Goal: Complete application form: Complete application form

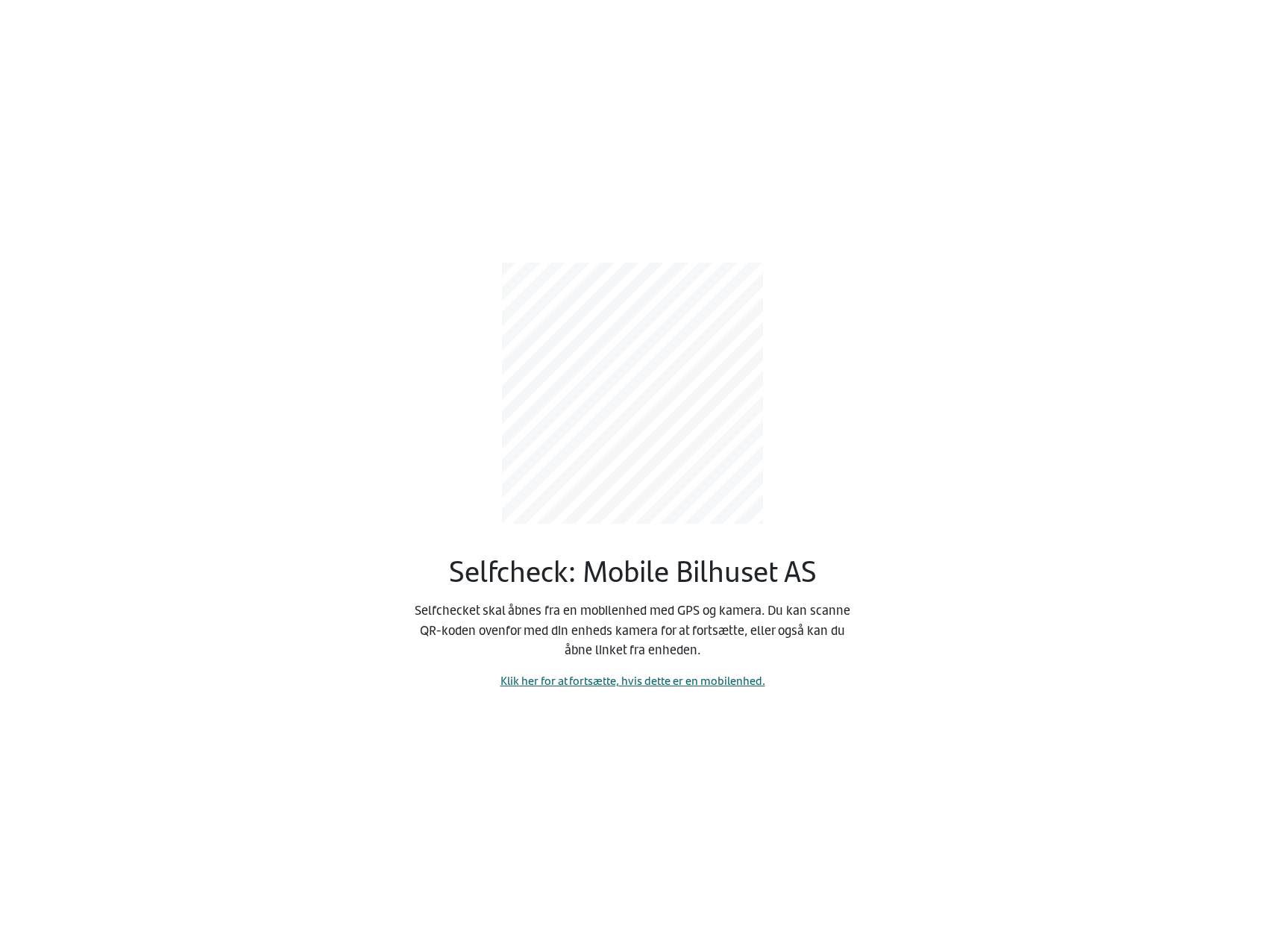
click at [605, 677] on link "Klik her for at fortsætte, hvis dette er en mobilenhed." at bounding box center [632, 680] width 265 height 17
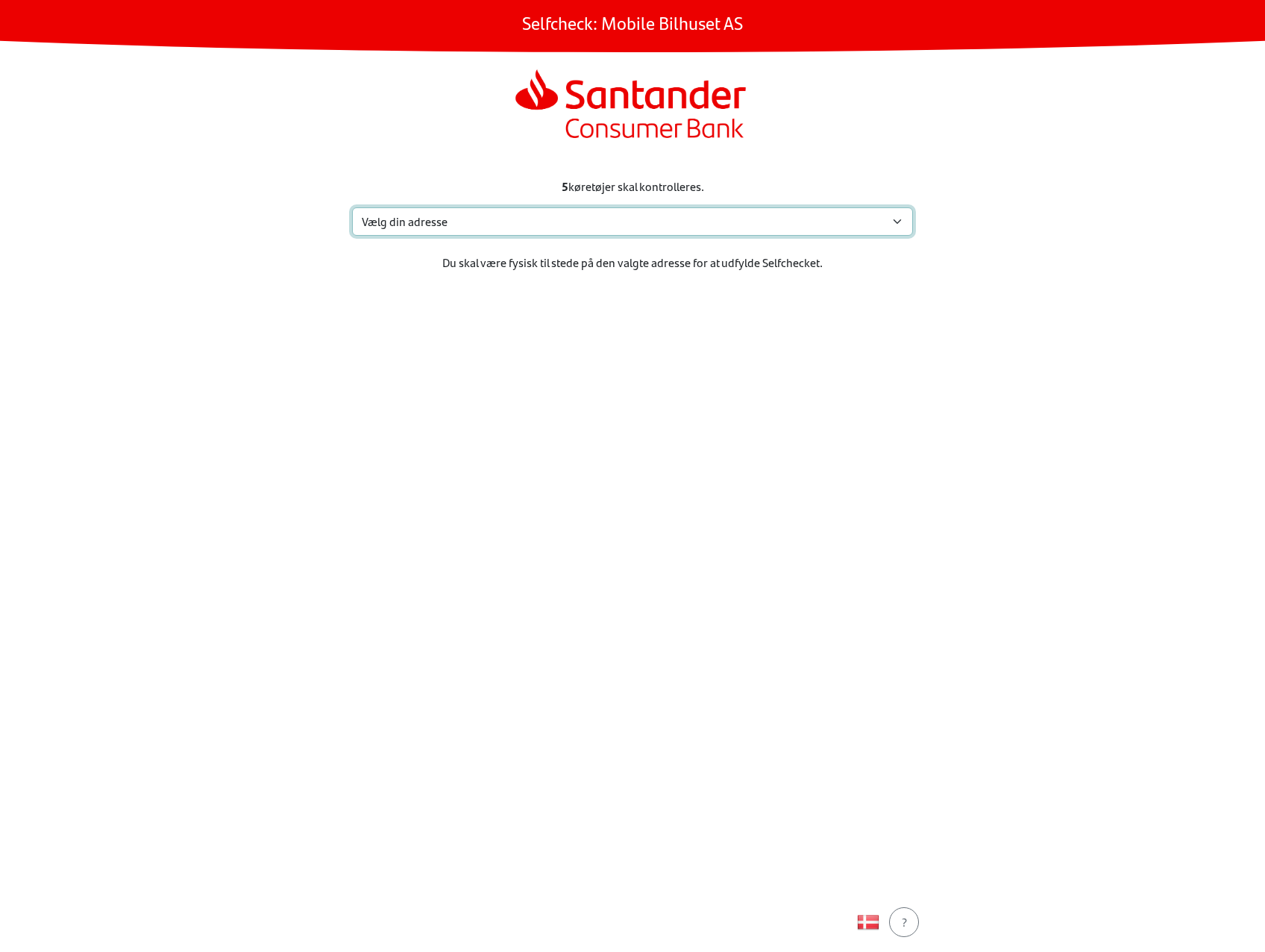
click at [576, 230] on select "Vælg din adresse Eidskogvn. 48, [GEOGRAPHIC_DATA][STREET_ADDRESS] Sem Min adres…" at bounding box center [632, 220] width 561 height 28
select select "4264"
click at [352, 207] on select "Vælg din adresse Eidskogvn. 48, [GEOGRAPHIC_DATA][STREET_ADDRESS] Sem Min adres…" at bounding box center [632, 220] width 561 height 28
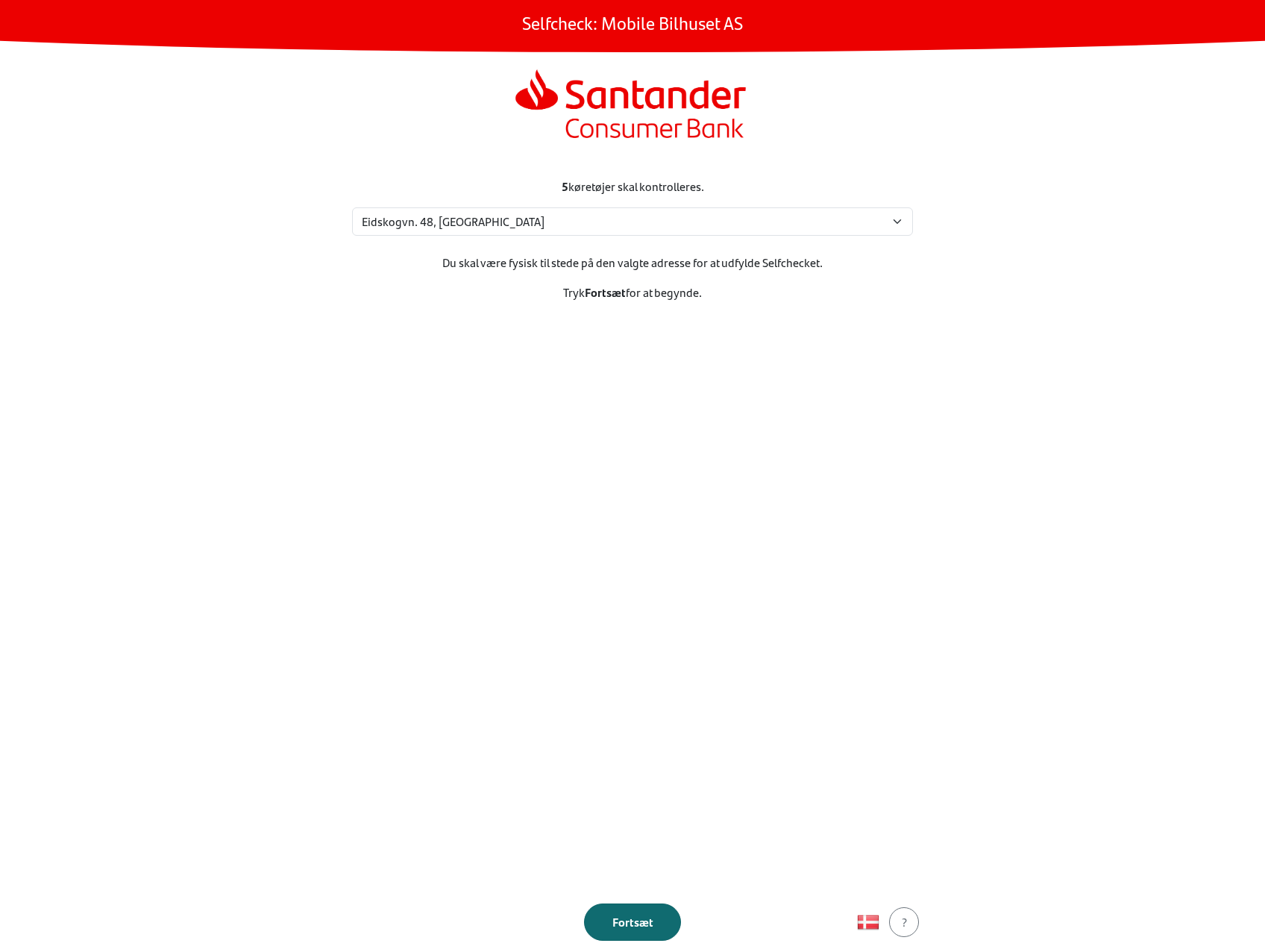
click at [625, 907] on button "Fortsæt" at bounding box center [632, 921] width 97 height 38
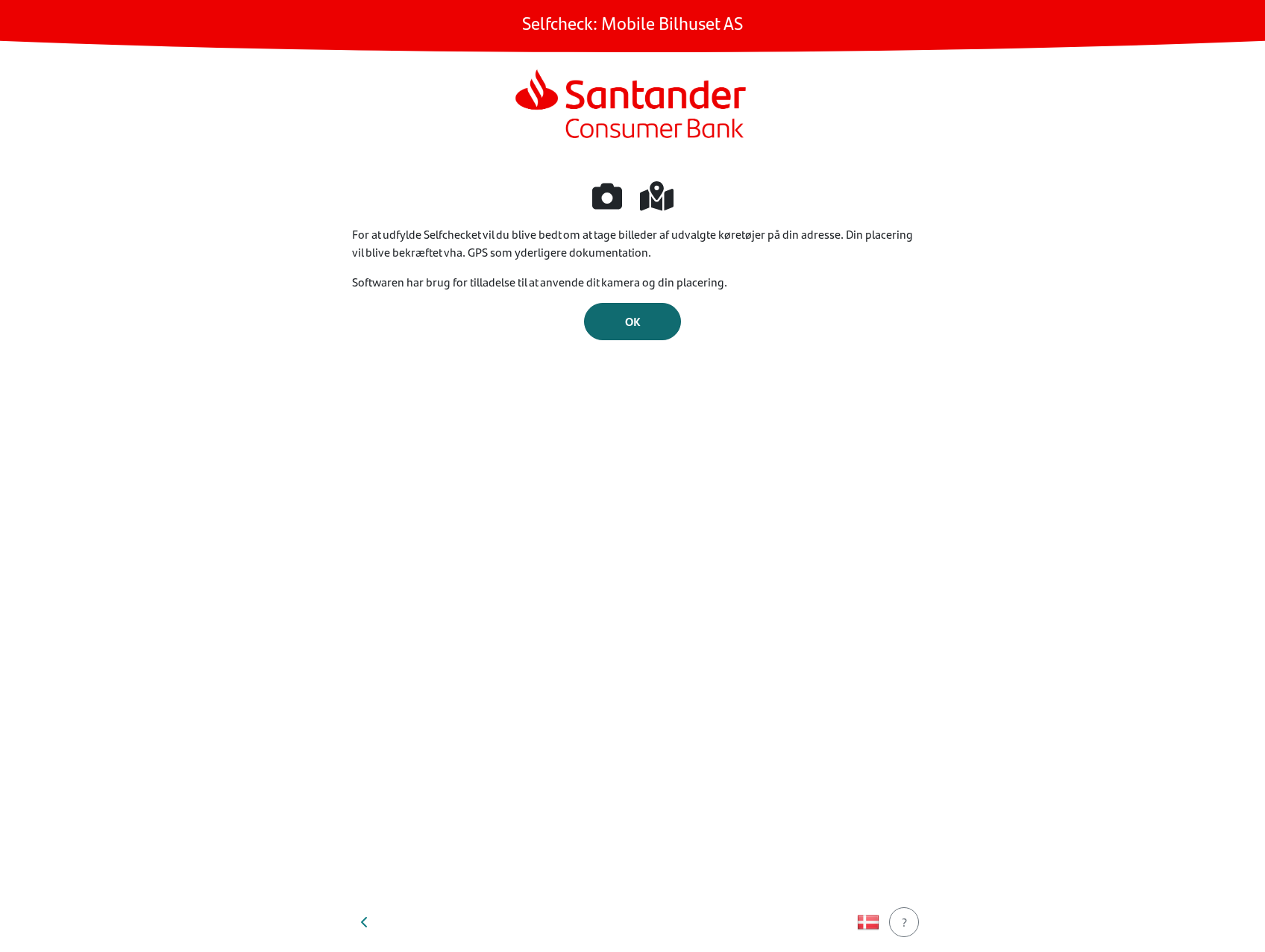
click at [629, 322] on span "OK" at bounding box center [632, 322] width 15 height 17
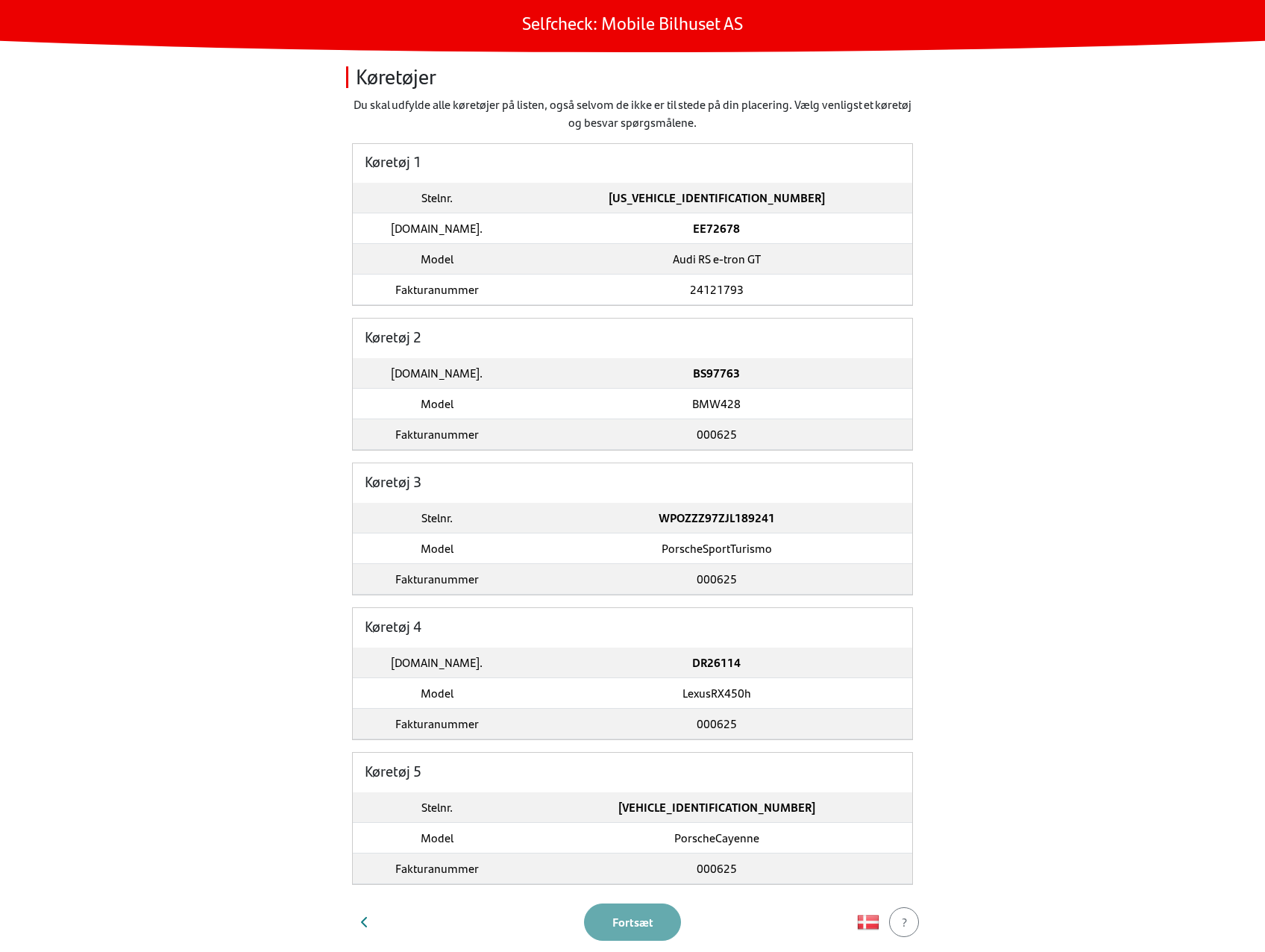
click at [617, 196] on td "[US_VEHICLE_IDENTIFICATION_NUMBER]" at bounding box center [716, 198] width 392 height 31
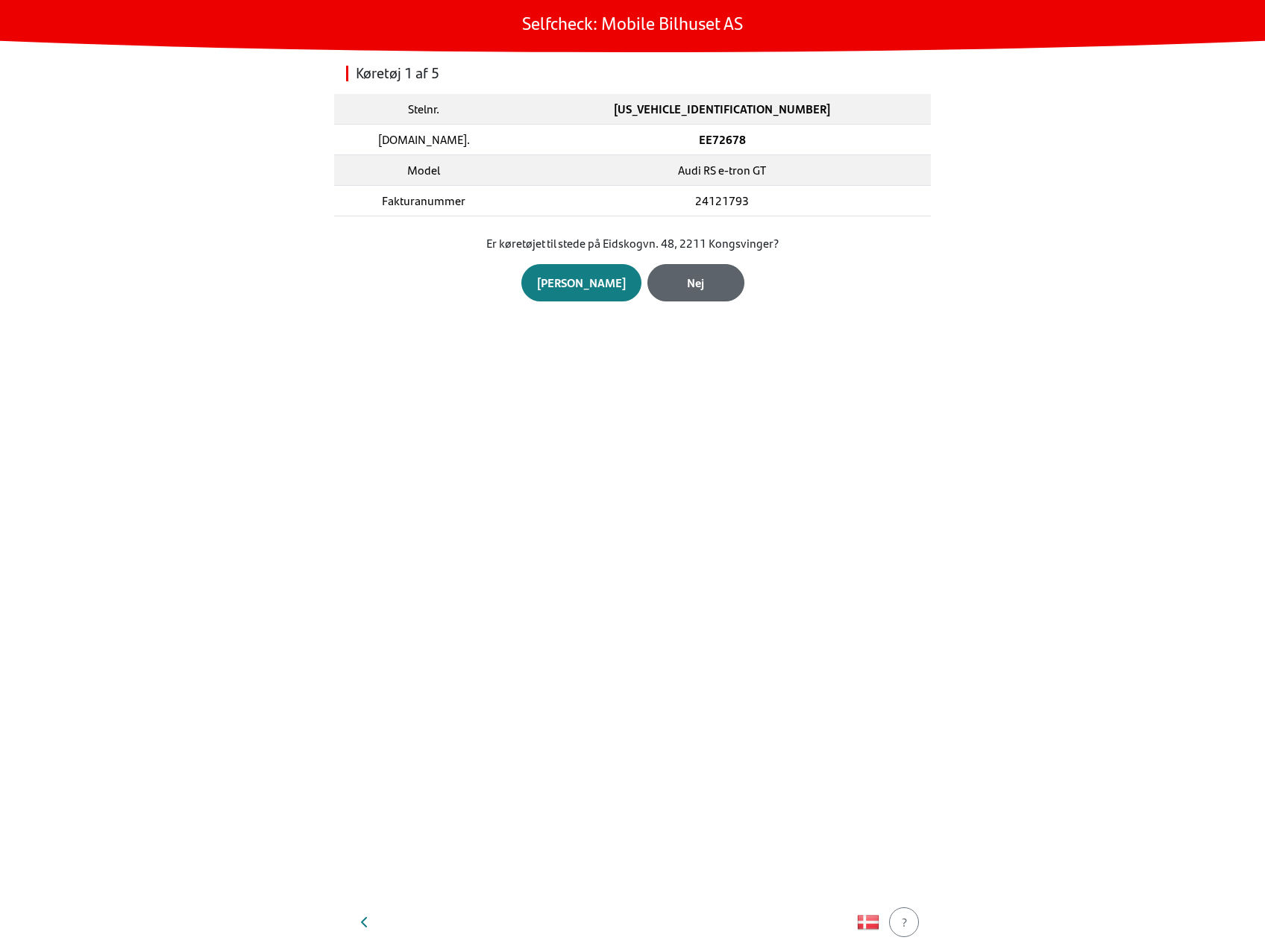
click at [693, 281] on div "Nej" at bounding box center [696, 282] width 65 height 18
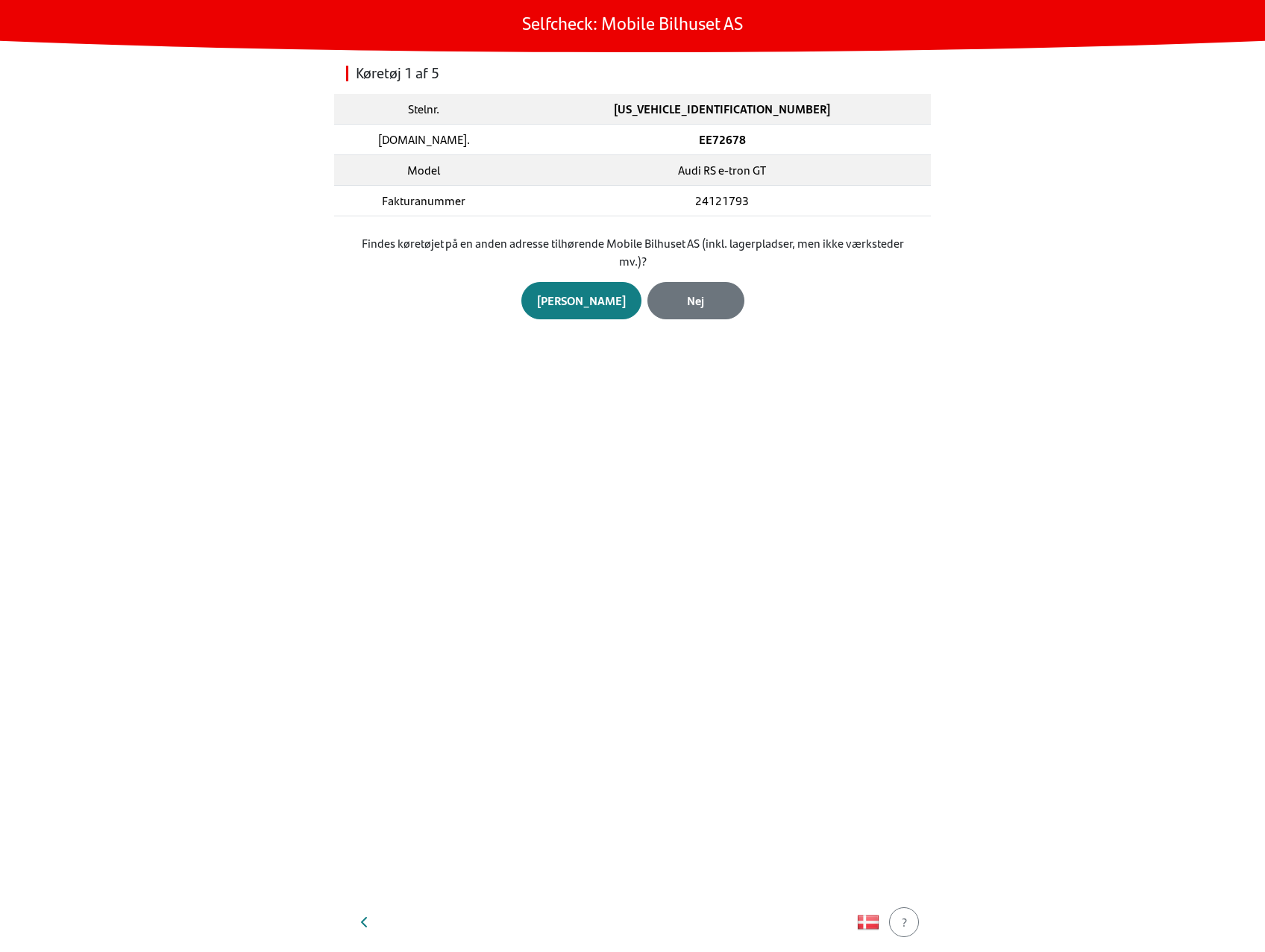
click at [693, 282] on button "Nej" at bounding box center [695, 300] width 97 height 38
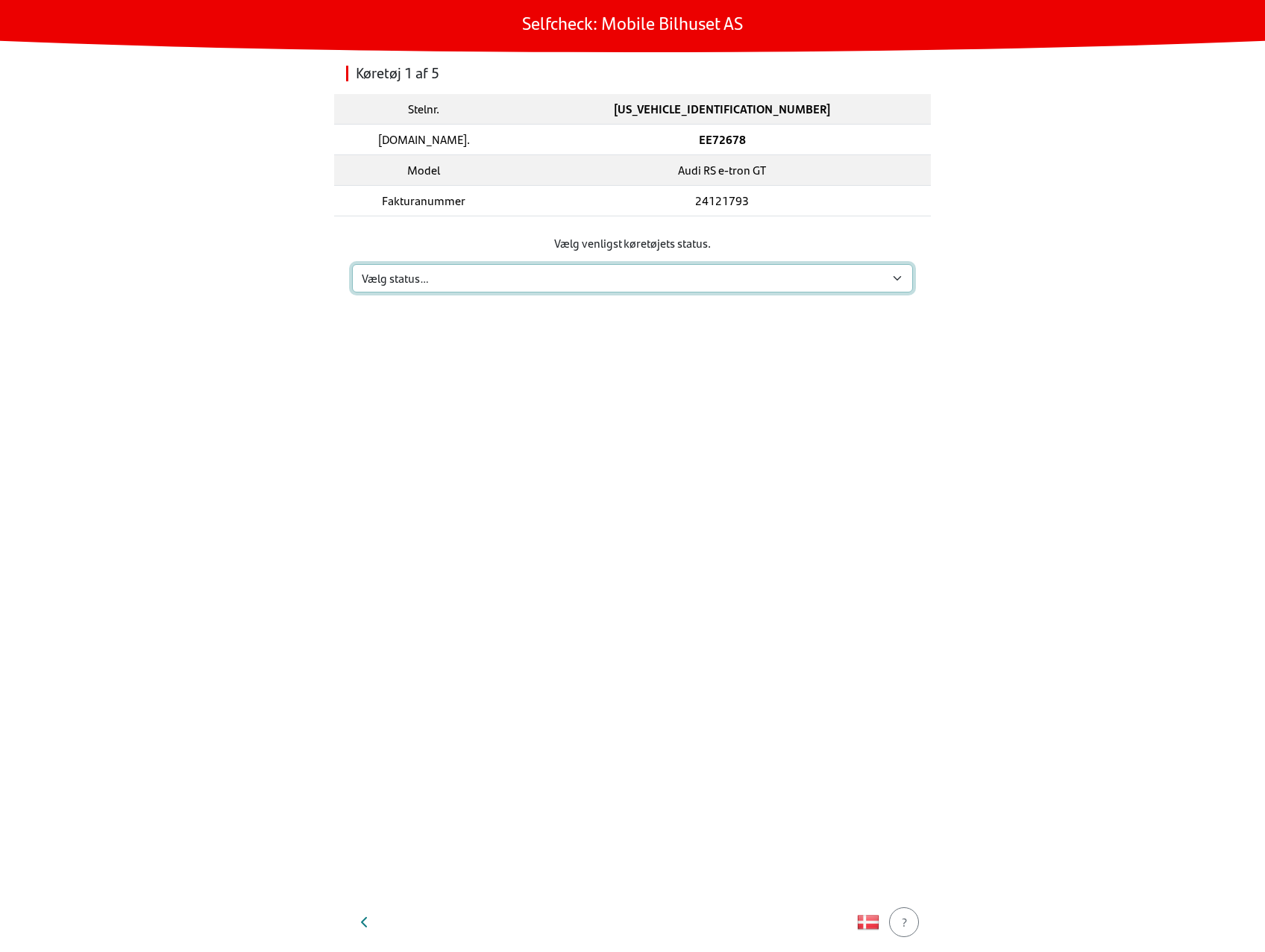
click at [692, 278] on select "Vælg status… Vedligeholdelse Solgt og leveret Ikke modtaget På prøvetur Mangler" at bounding box center [632, 277] width 561 height 28
select select "3"
click at [352, 264] on select "Vælg status… Vedligeholdelse Solgt og leveret Ikke modtaget På prøvetur Mangler" at bounding box center [632, 277] width 561 height 28
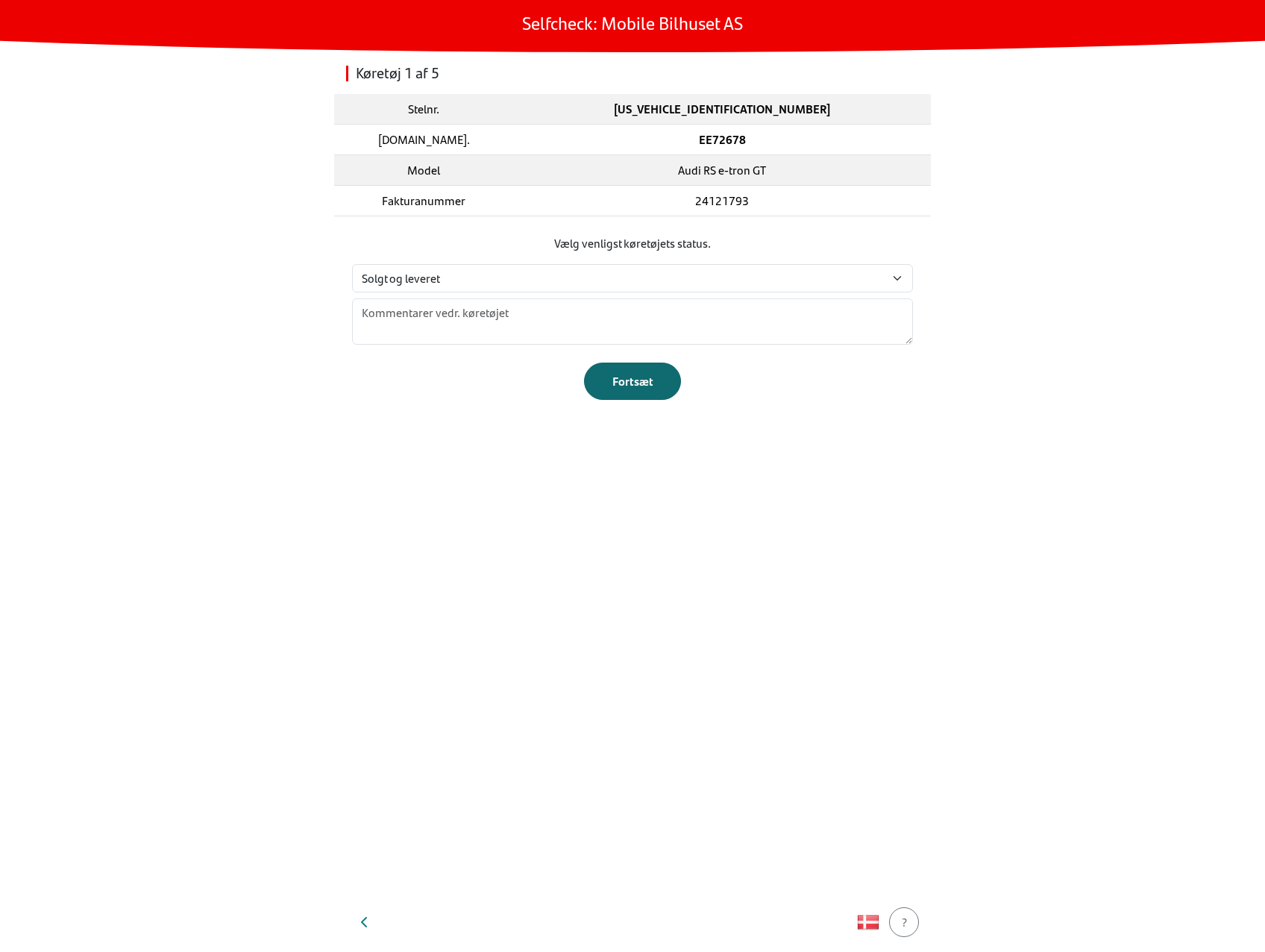
click at [614, 396] on button "Fortsæt" at bounding box center [632, 381] width 97 height 38
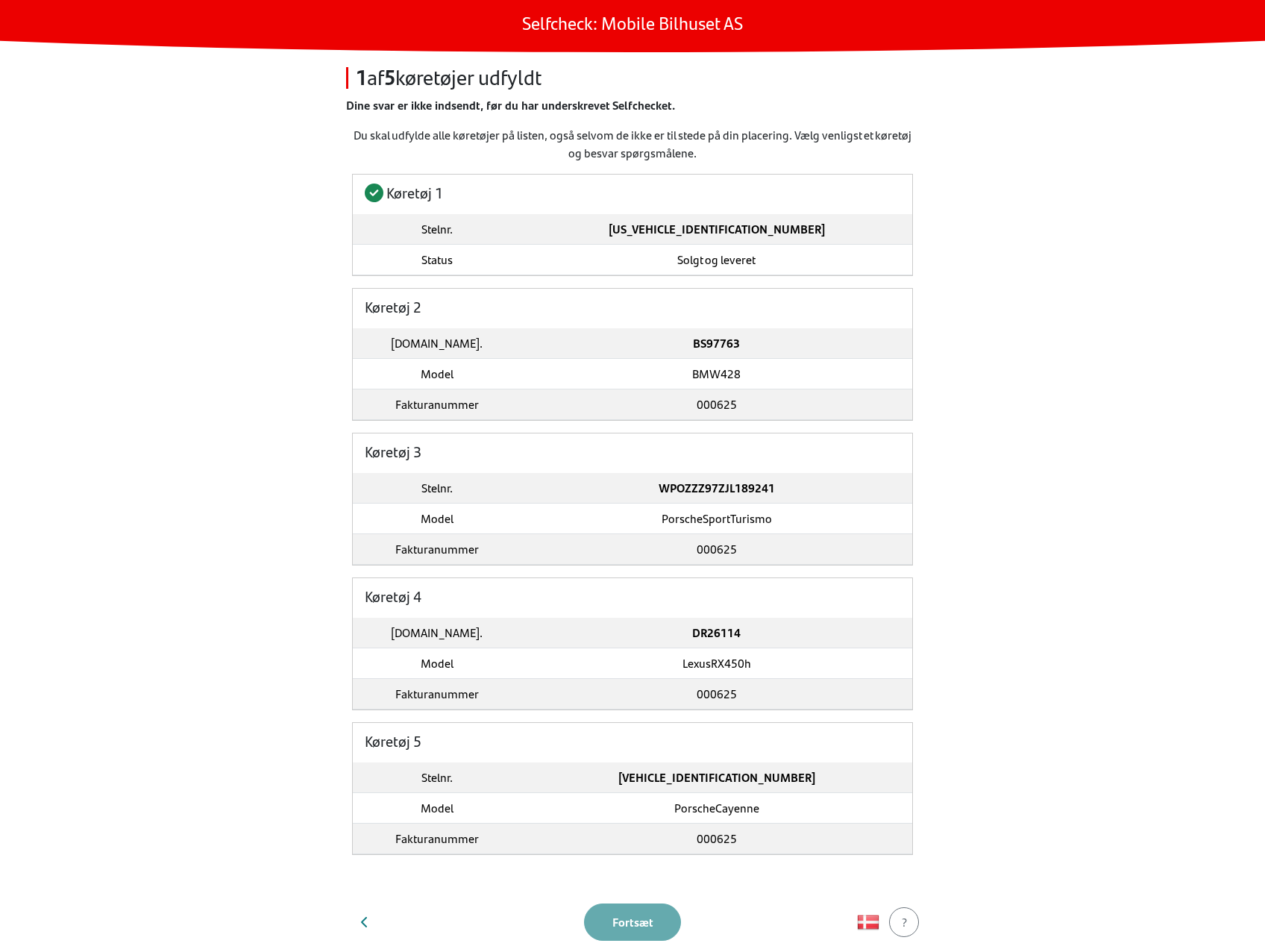
click at [621, 366] on td "BMW428" at bounding box center [716, 374] width 392 height 31
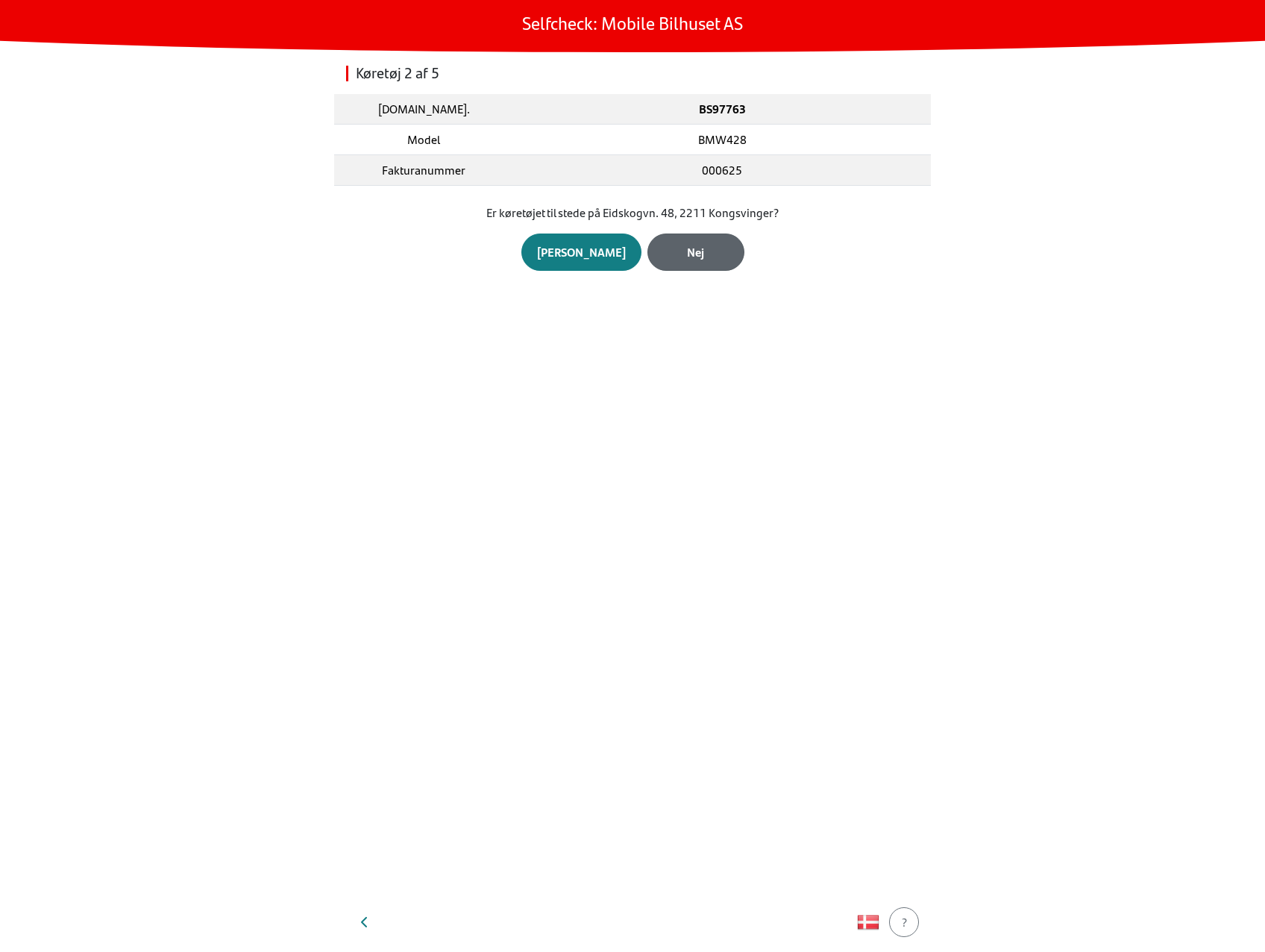
click at [647, 256] on button "Nej" at bounding box center [695, 251] width 97 height 38
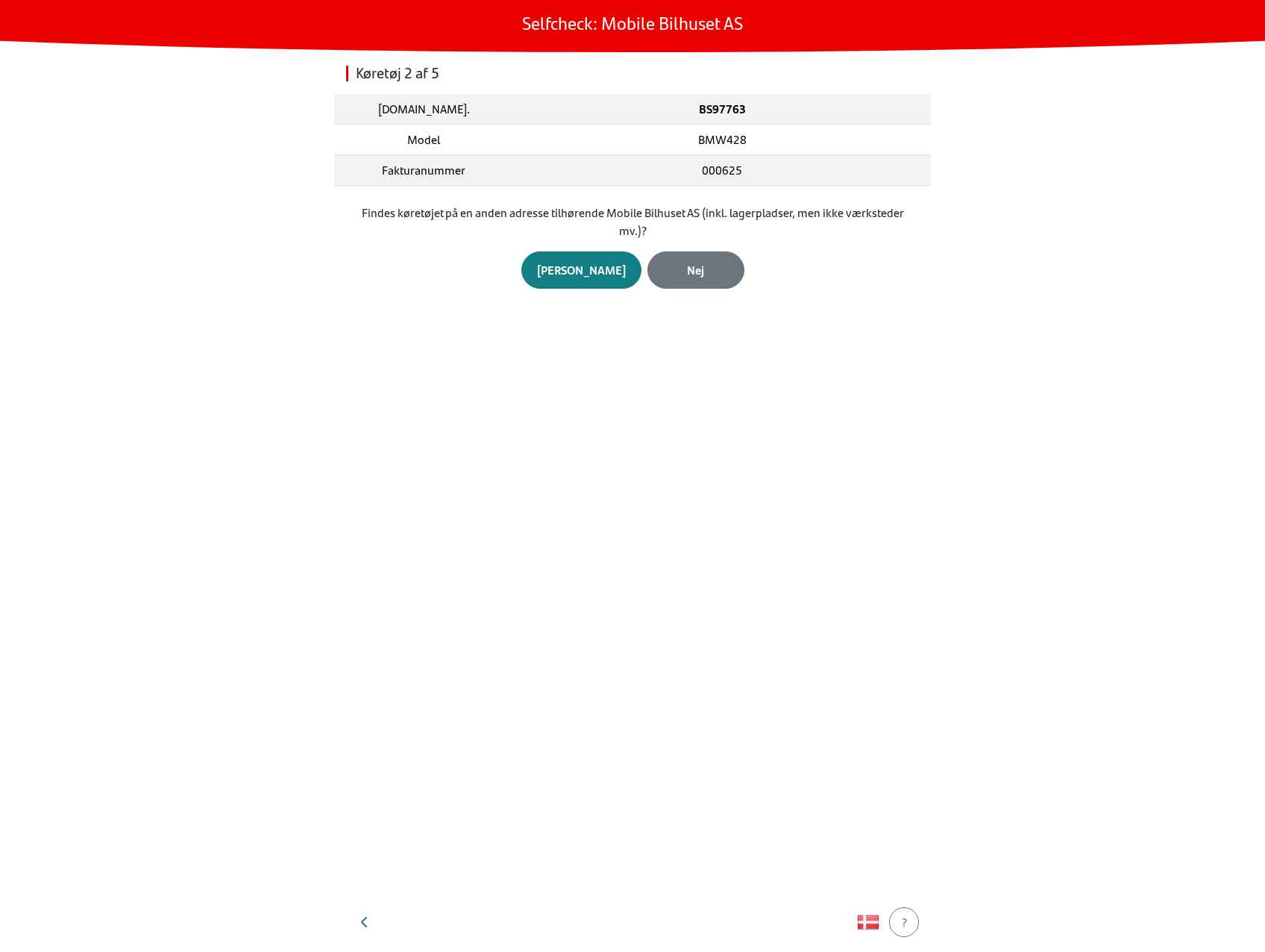
click at [647, 256] on button "Nej" at bounding box center [695, 270] width 97 height 38
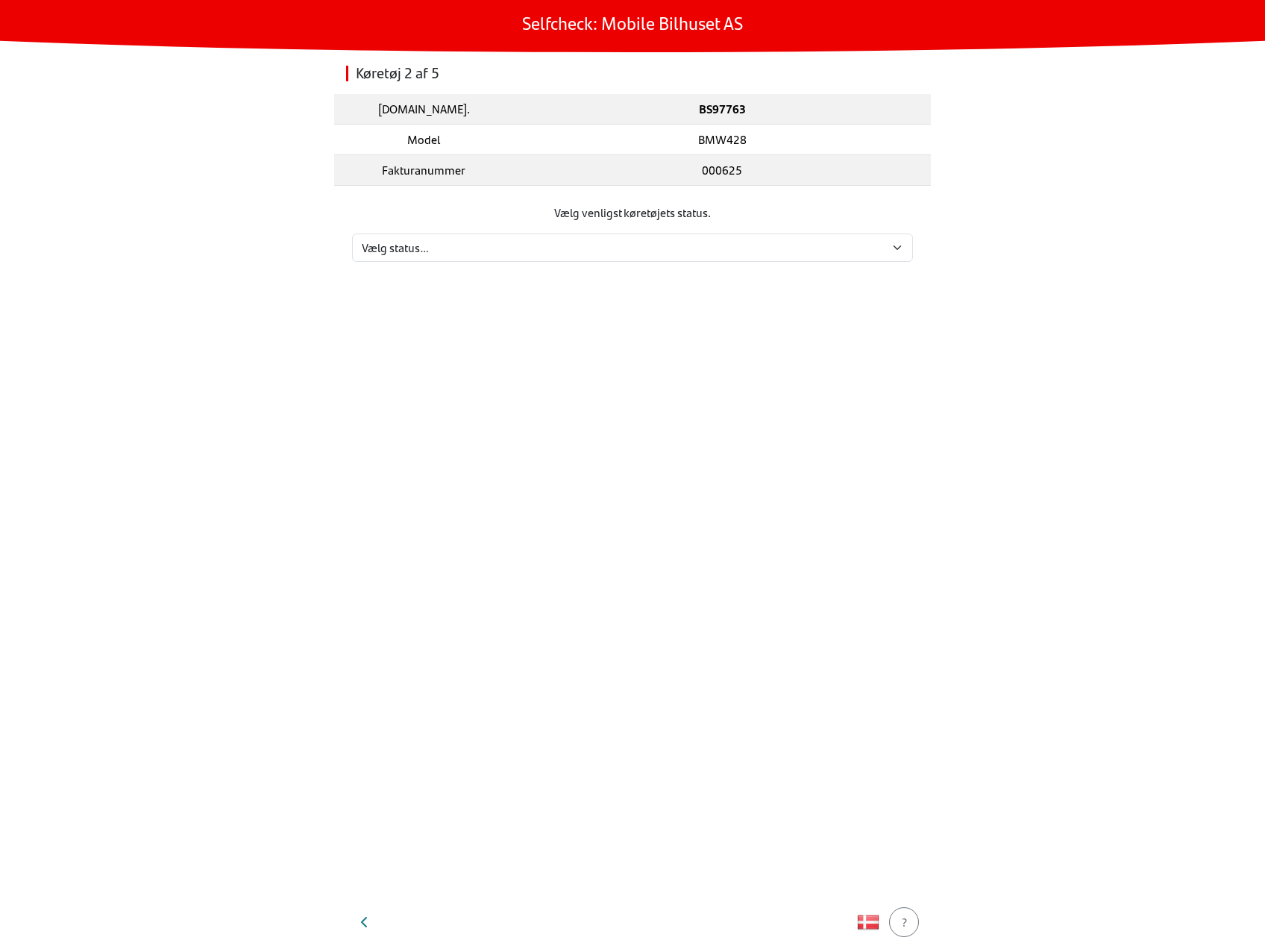
click at [658, 270] on section "Vælg venligst køretøjets status. Vælg status… Vedligeholdelse Solgt og leveret …" at bounding box center [632, 233] width 597 height 94
click at [643, 254] on select "Vælg status… Vedligeholdelse Solgt og leveret Ikke modtaget På prøvetur Mangler" at bounding box center [632, 246] width 561 height 28
select select "5"
click at [352, 233] on select "Vælg status… Vedligeholdelse Solgt og leveret Ikke modtaget På prøvetur Mangler" at bounding box center [632, 246] width 561 height 28
click at [658, 353] on div "Fortsæt" at bounding box center [632, 350] width 65 height 18
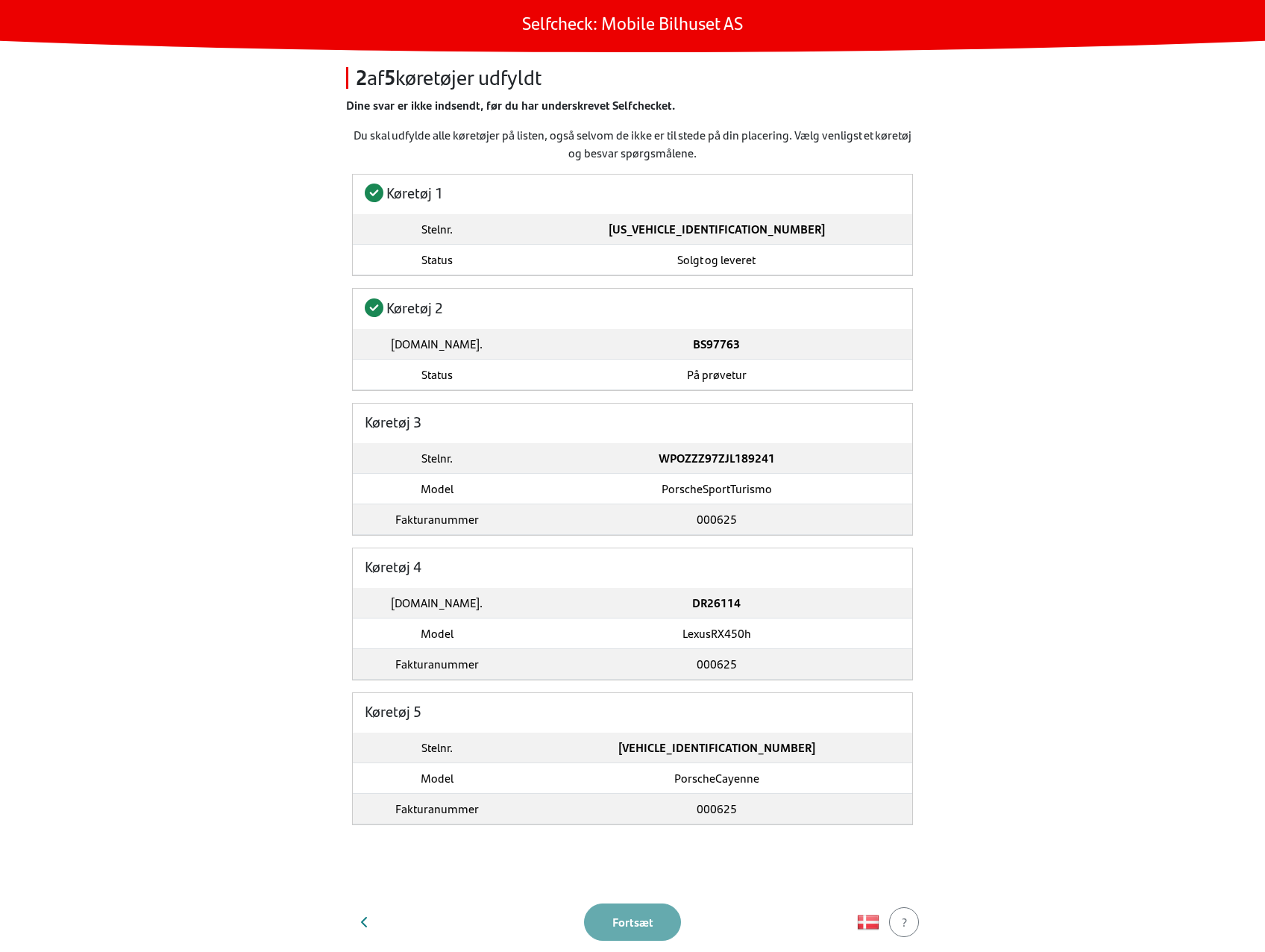
click at [700, 476] on td "PorscheSportTurismo" at bounding box center [716, 488] width 392 height 31
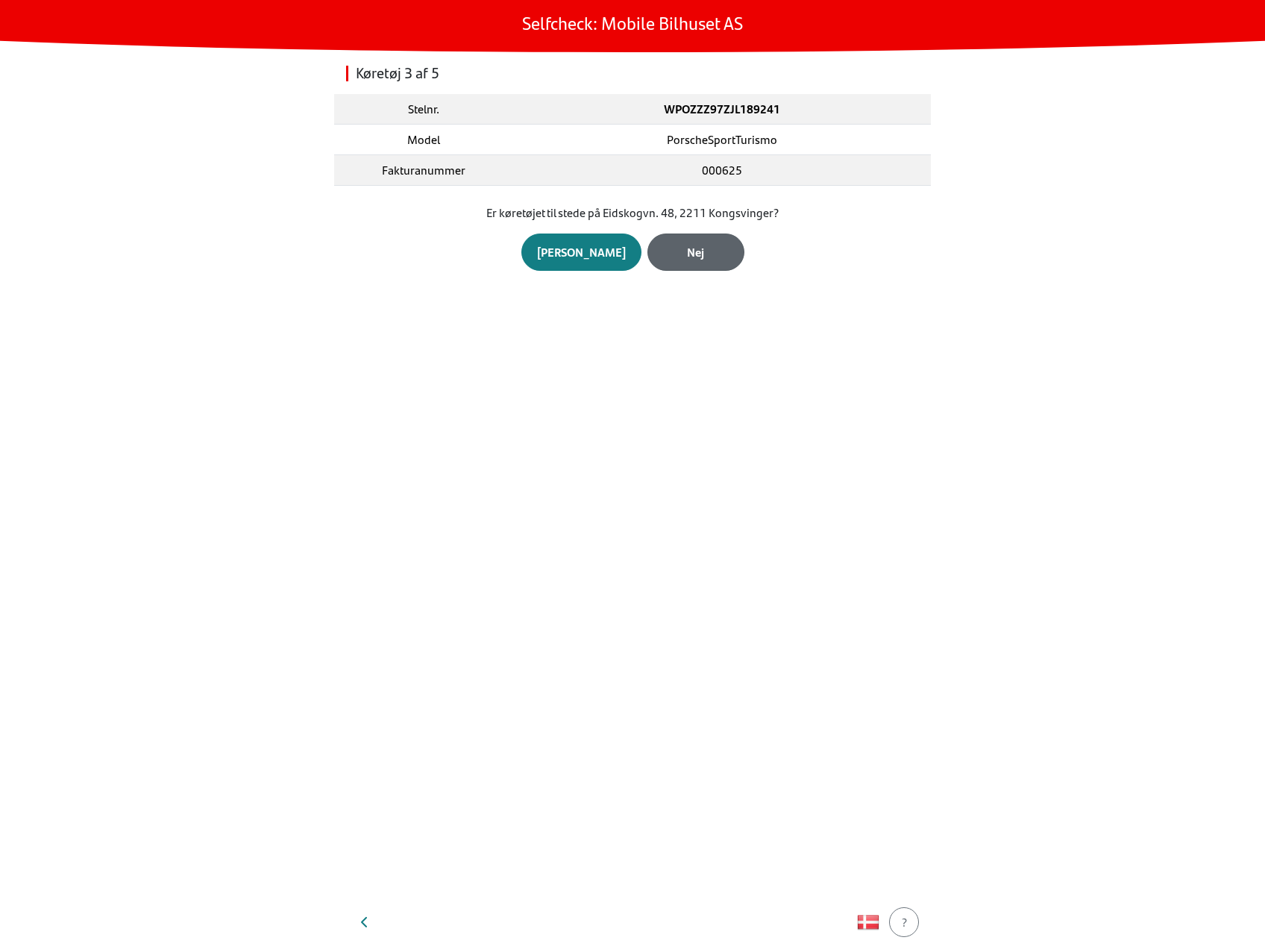
click at [667, 233] on button "Nej" at bounding box center [695, 251] width 97 height 38
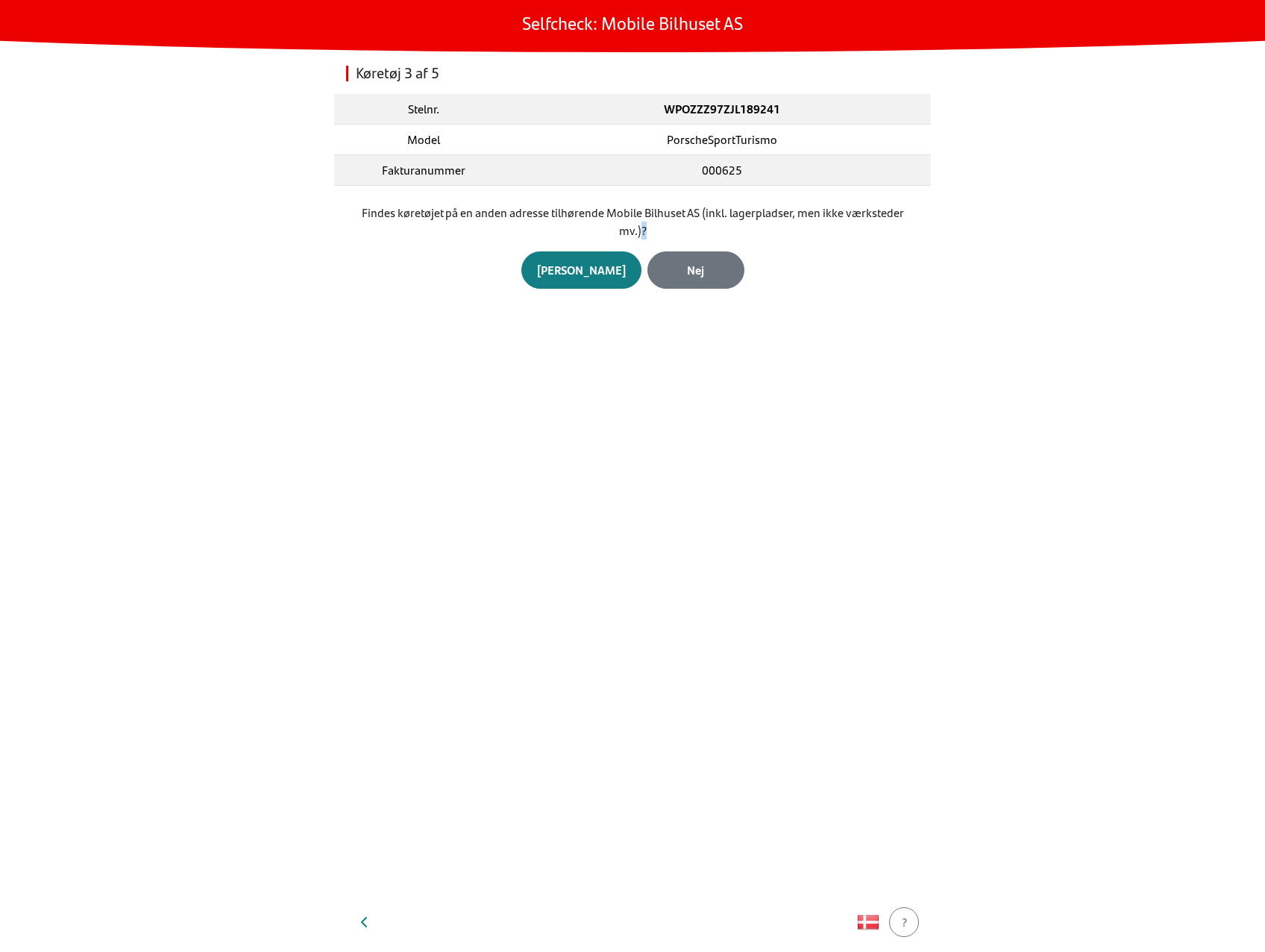
click at [667, 233] on p "Findes køretøjet på en anden adresse tilhørende Mobile Bilhuset AS (inkl. lager…" at bounding box center [632, 220] width 561 height 36
drag, startPoint x: 667, startPoint y: 233, endPoint x: 668, endPoint y: 251, distance: 18.0
click at [668, 251] on button "Nej" at bounding box center [695, 270] width 97 height 38
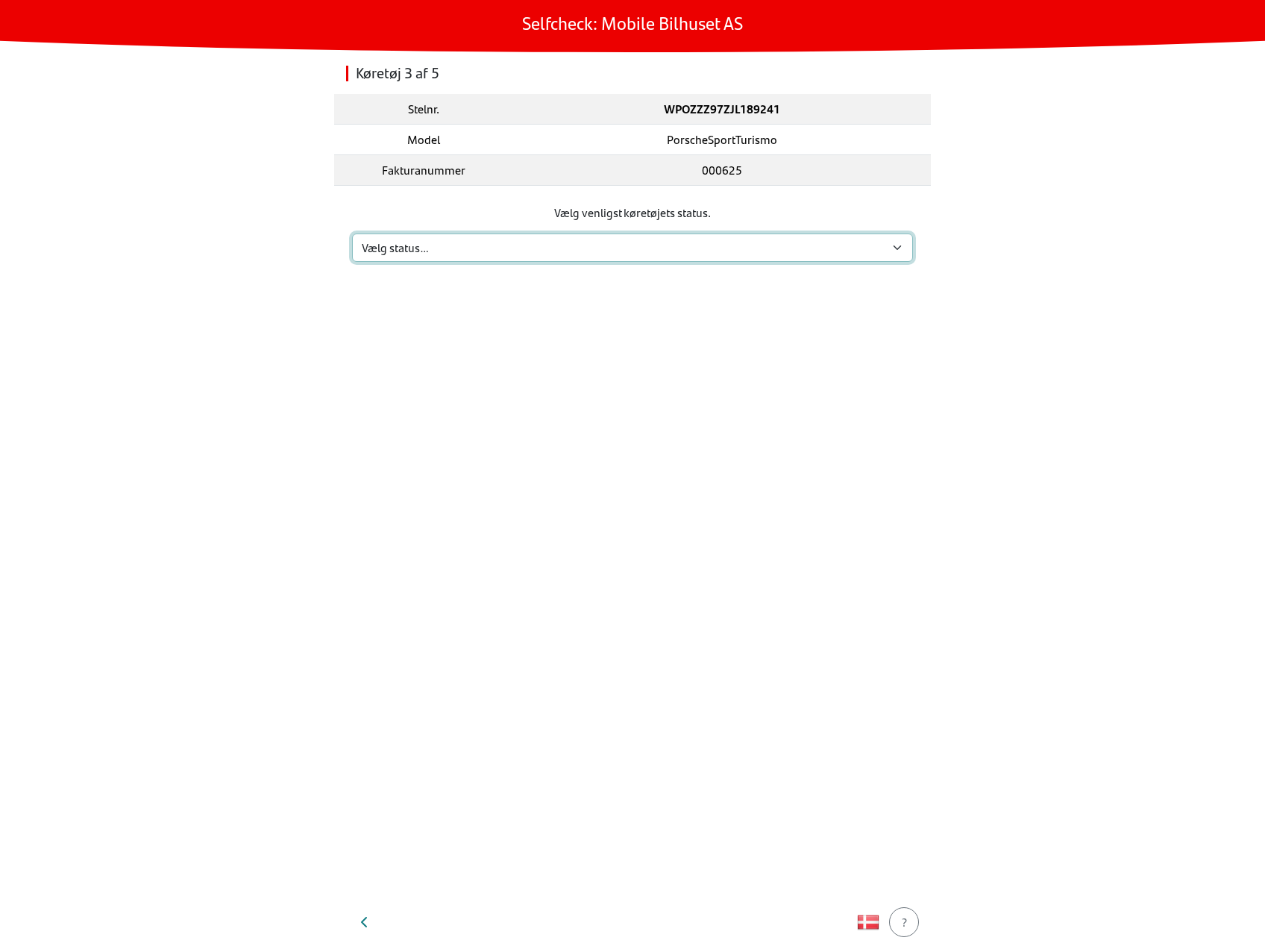
click at [610, 254] on select "Vælg status… Vedligeholdelse Solgt og leveret Ikke modtaget På prøvetur Mangler" at bounding box center [632, 246] width 561 height 28
select select "4"
click at [352, 233] on select "Vælg status… Vedligeholdelse Solgt og leveret Ikke modtaget På prøvetur Mangler" at bounding box center [632, 246] width 561 height 28
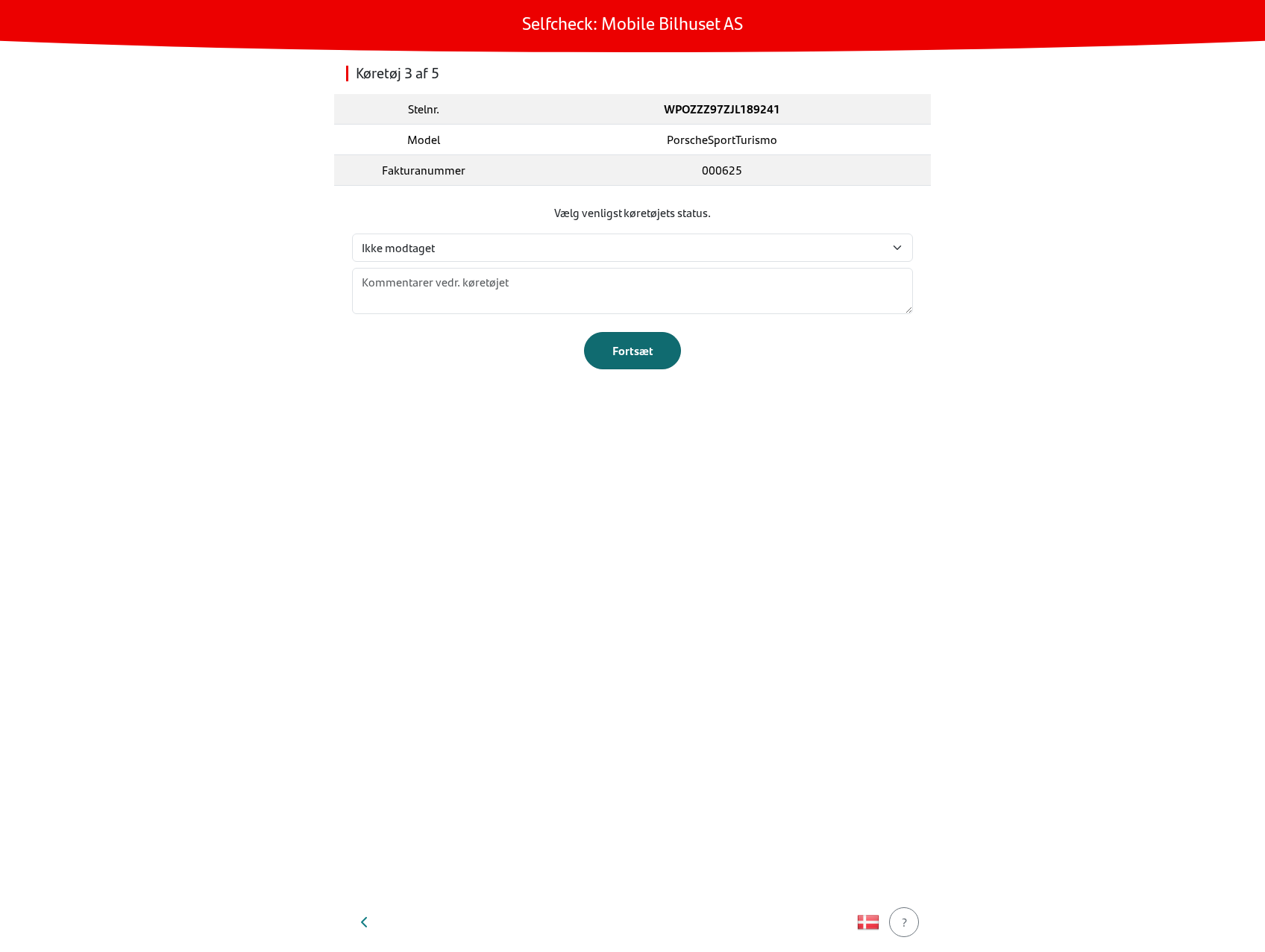
click at [627, 349] on div "Fortsæt" at bounding box center [632, 350] width 65 height 18
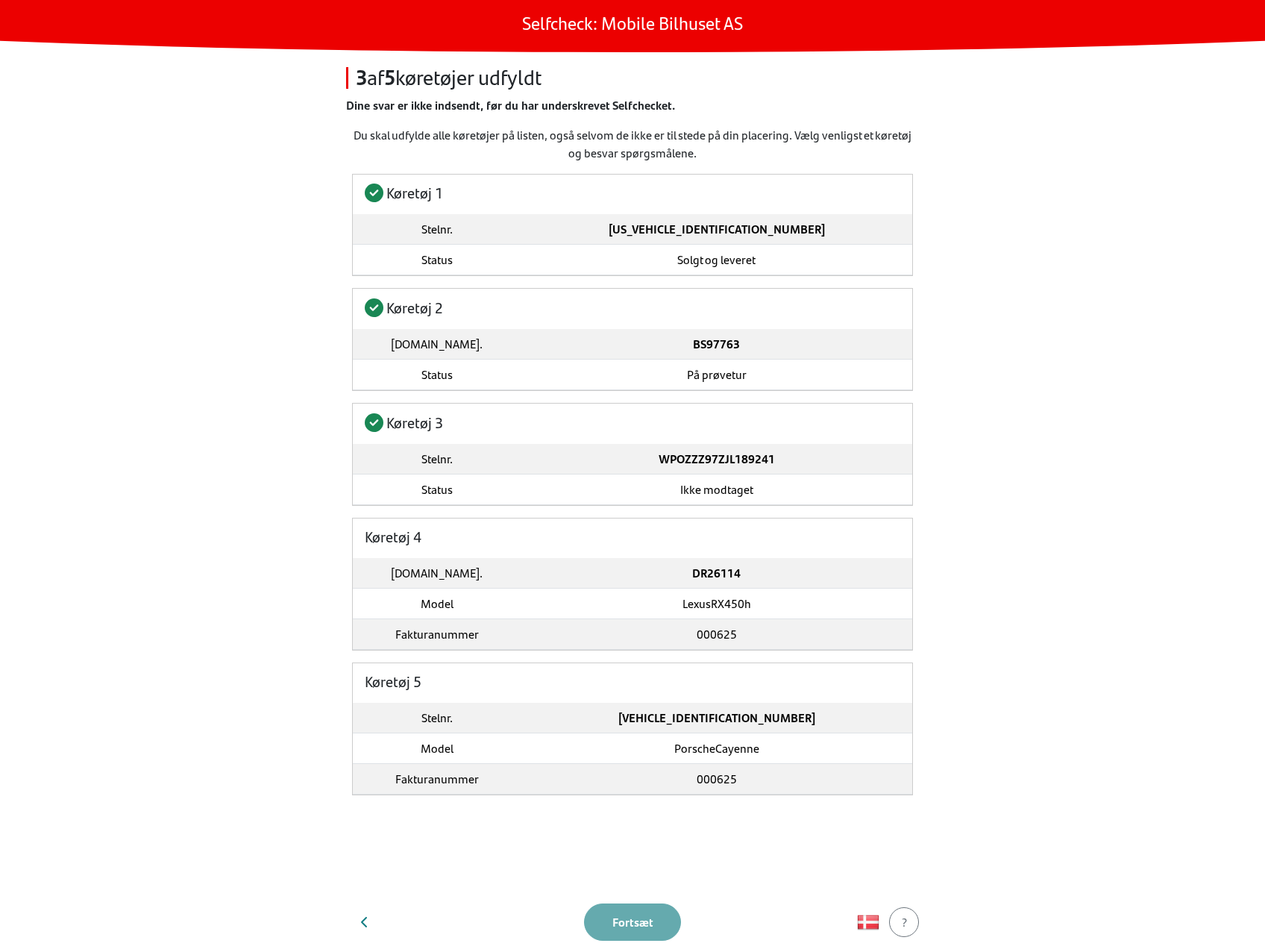
click at [603, 561] on td "DR26114" at bounding box center [716, 573] width 392 height 31
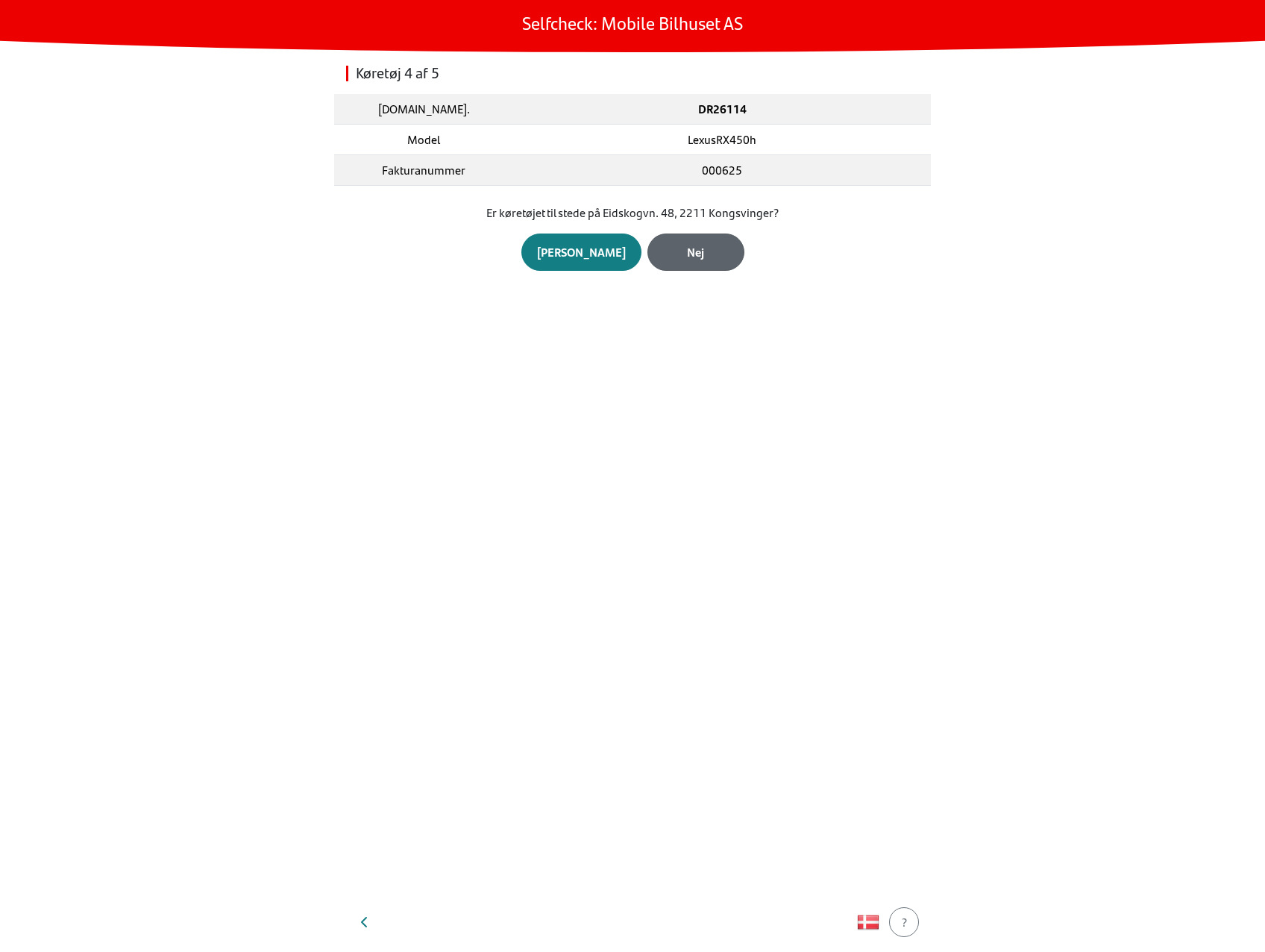
drag, startPoint x: 666, startPoint y: 262, endPoint x: 656, endPoint y: 262, distance: 10.0
click at [656, 262] on button "Nej" at bounding box center [695, 251] width 97 height 38
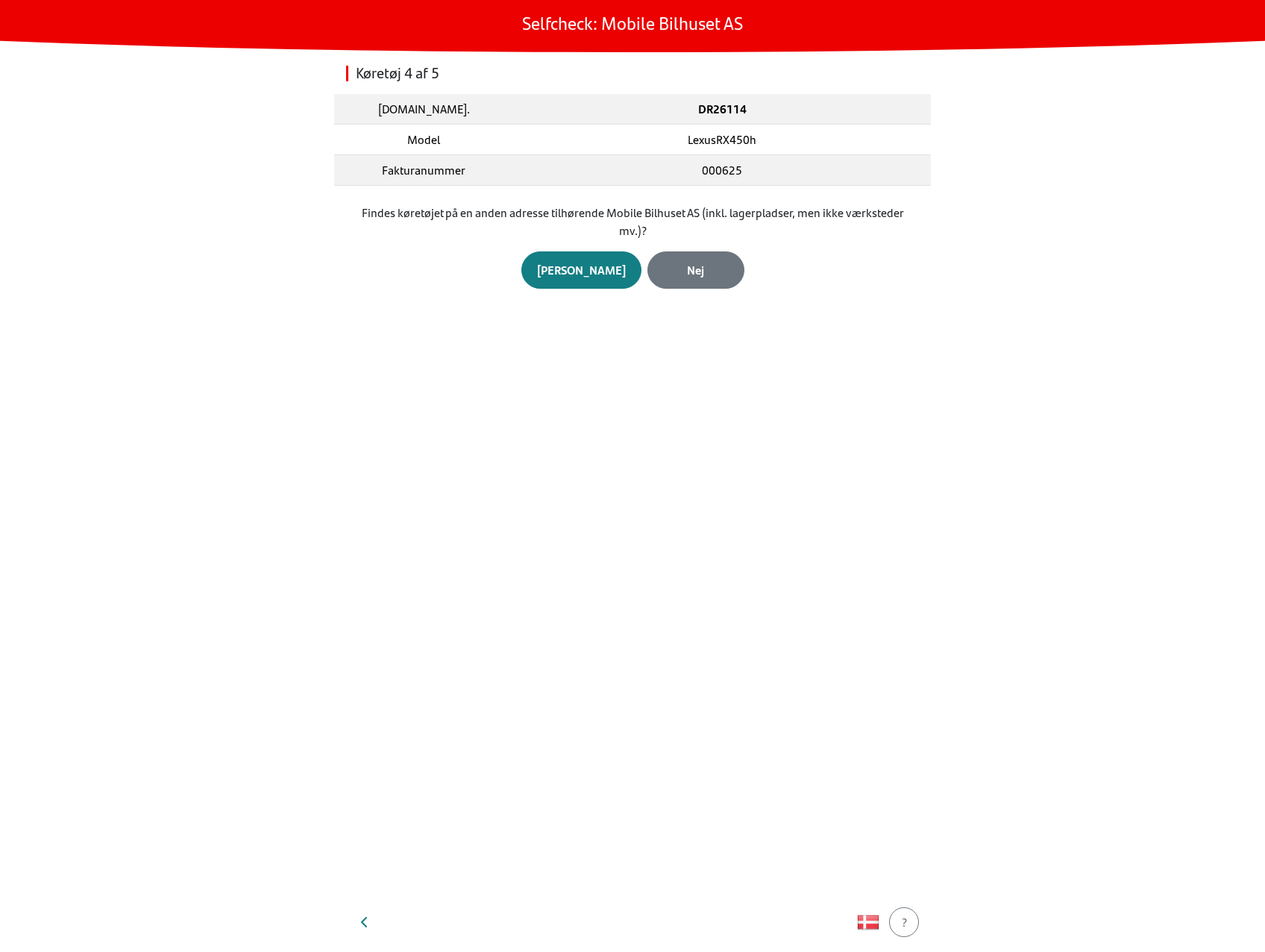
click at [663, 262] on div "Nej" at bounding box center [696, 270] width 65 height 18
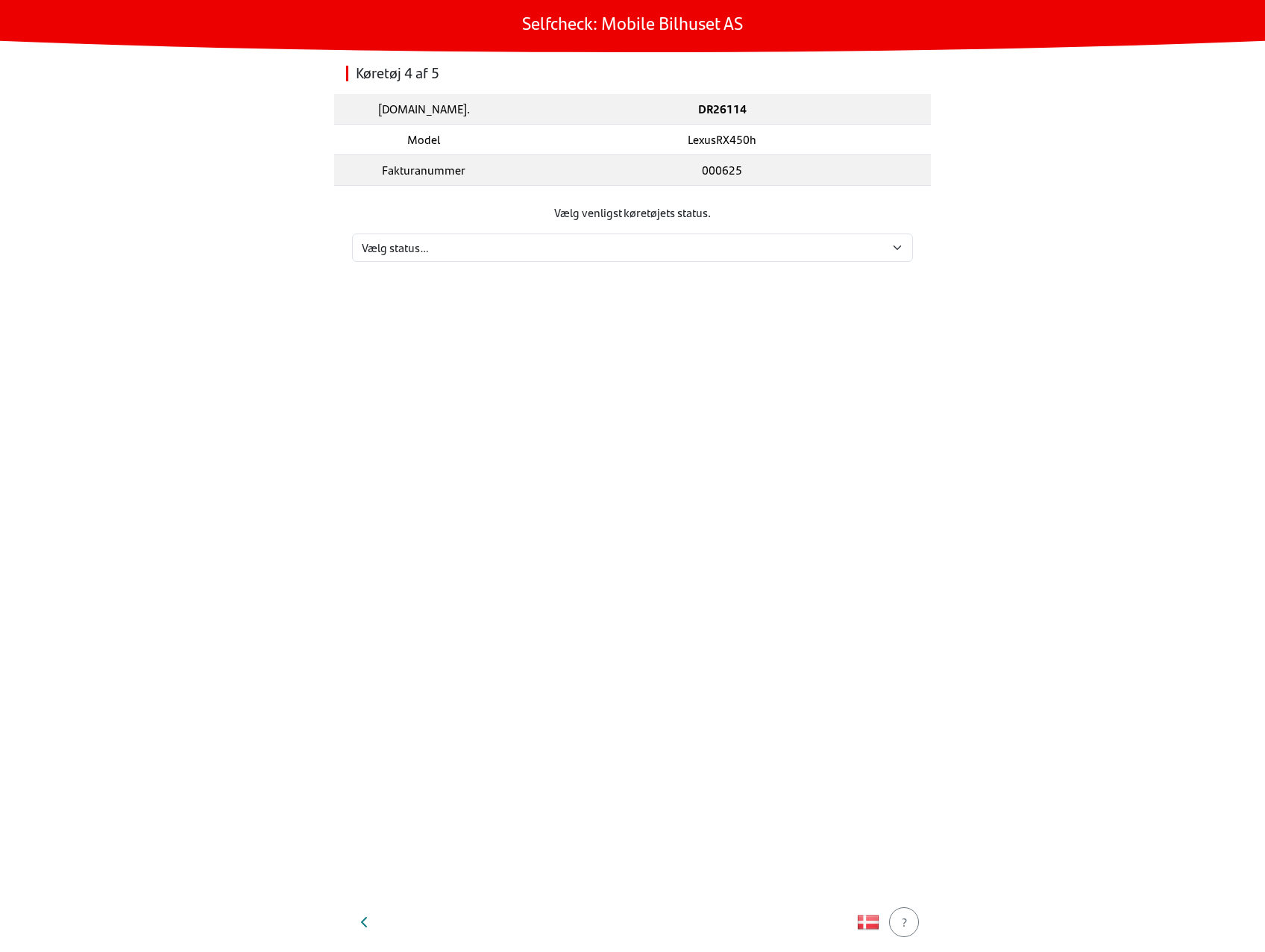
click at [651, 267] on section "Vælg venligst køretøjets status. Vælg status… Vedligeholdelse Solgt og leveret …" at bounding box center [632, 233] width 597 height 94
click at [644, 261] on section "Vælg venligst køretøjets status. Vælg status… Vedligeholdelse Solgt og leveret …" at bounding box center [632, 233] width 597 height 94
click at [613, 233] on select "Vælg status… Vedligeholdelse Solgt og leveret Ikke modtaget På prøvetur Mangler" at bounding box center [632, 246] width 561 height 28
select select "4"
click at [352, 233] on select "Vælg status… Vedligeholdelse Solgt og leveret Ikke modtaget På prøvetur Mangler" at bounding box center [632, 246] width 561 height 28
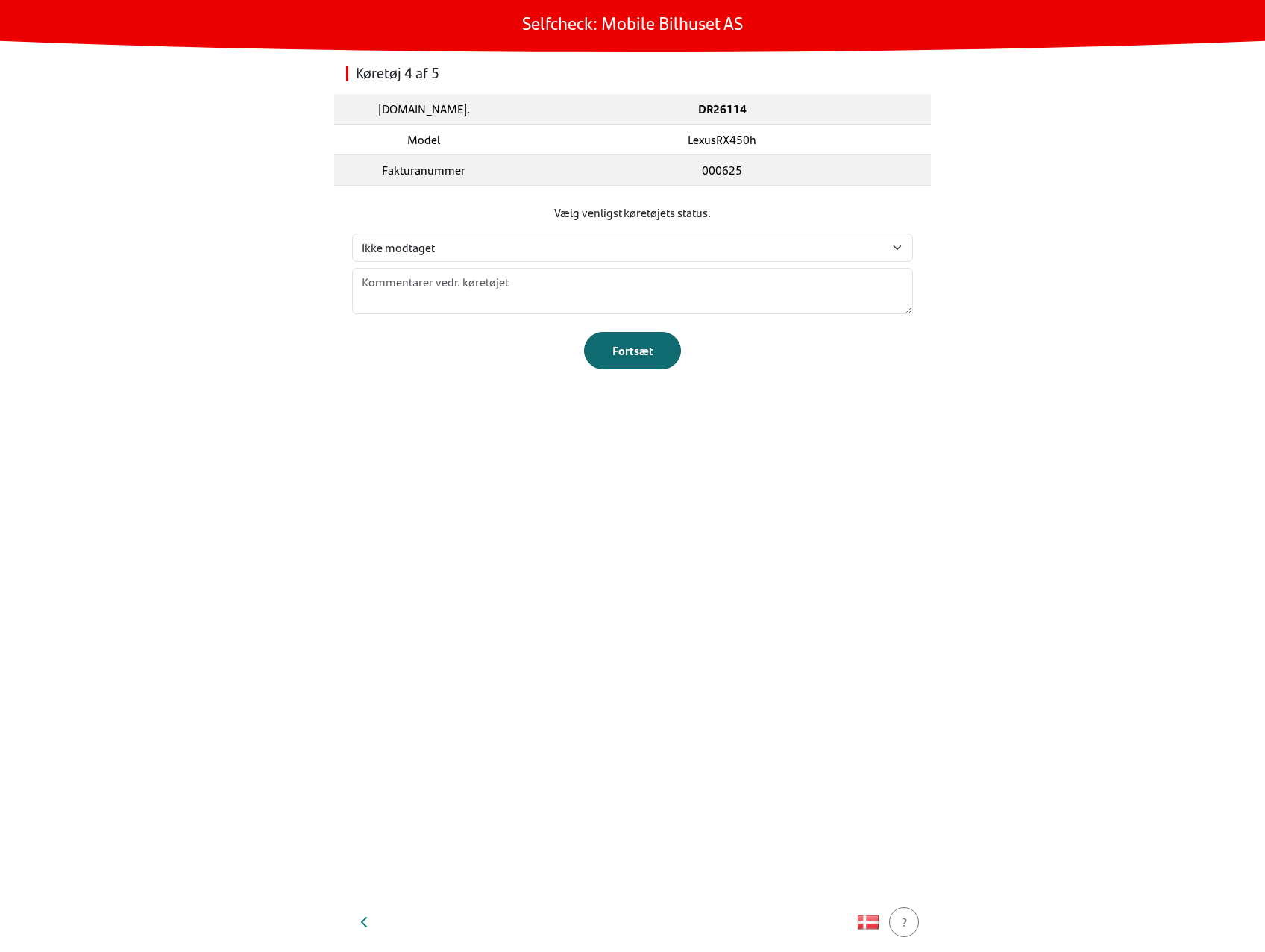
click at [644, 359] on button "Fortsæt" at bounding box center [632, 350] width 97 height 38
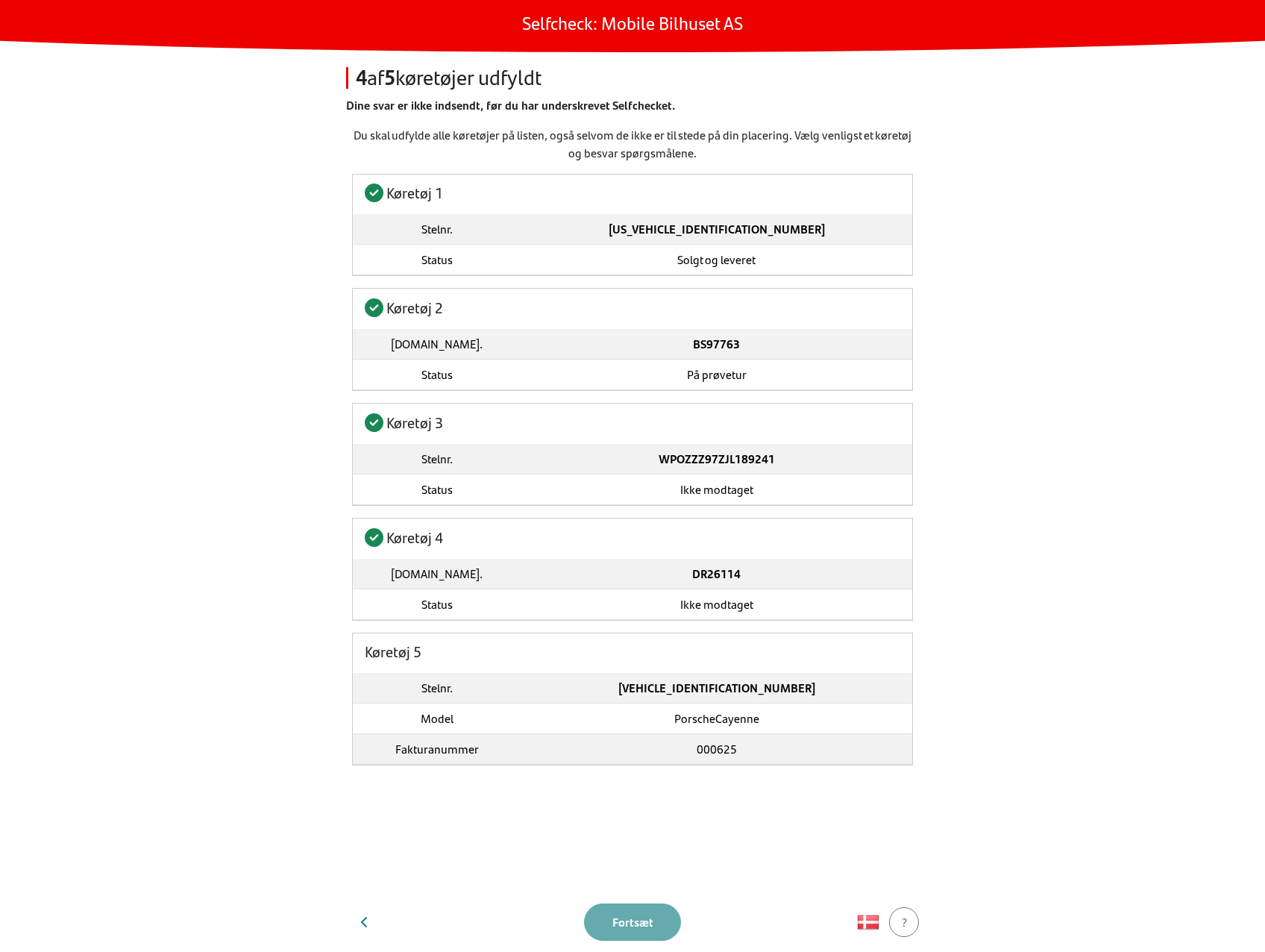
click at [637, 620] on section "Du skal udfylde alle køretøjer på listen, også selvom de ikke er til stede på d…" at bounding box center [632, 509] width 597 height 766
click at [621, 674] on td "[VEHICLE_IDENTIFICATION_NUMBER]" at bounding box center [716, 688] width 392 height 31
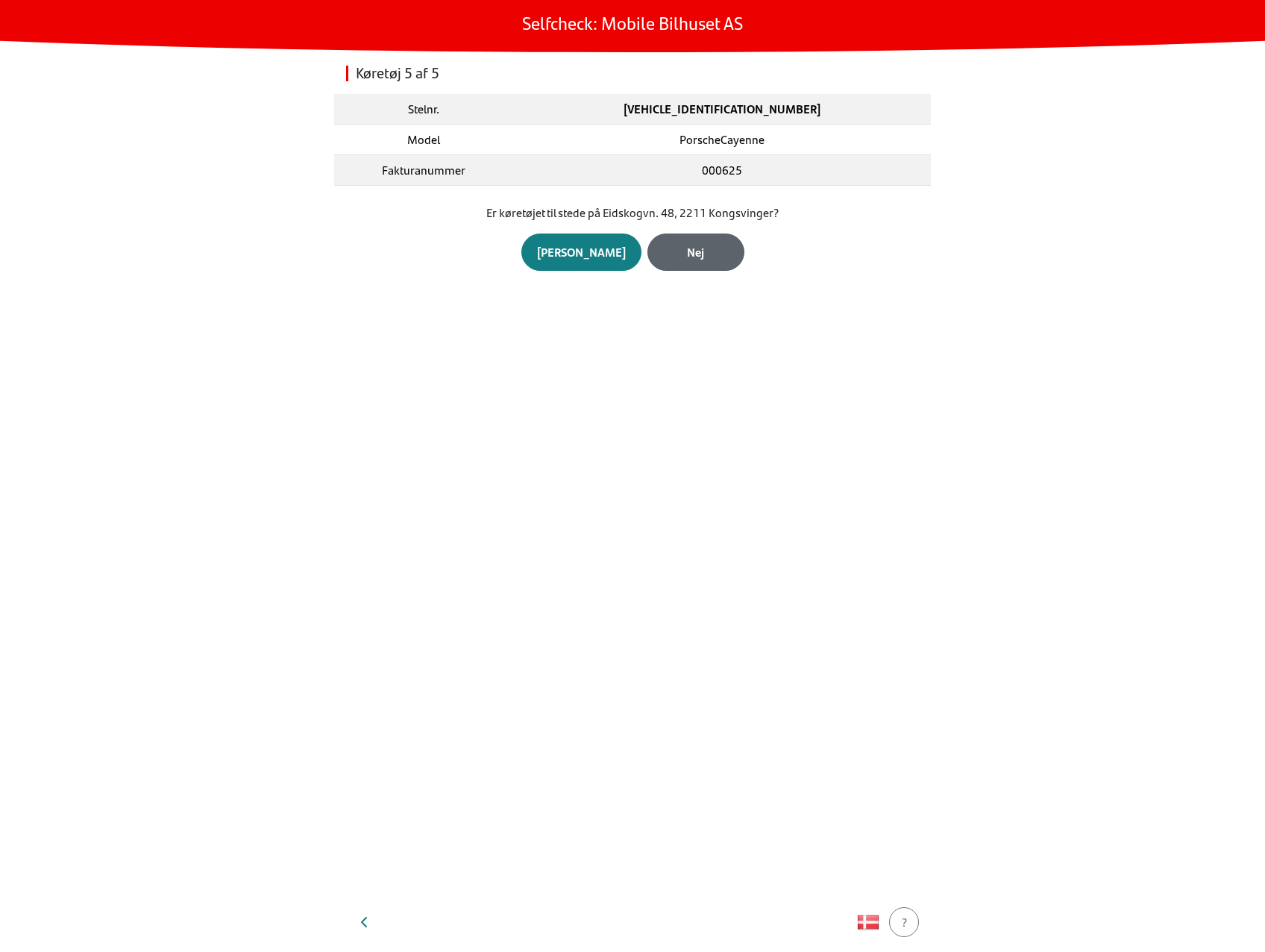
click at [687, 257] on div "Nej" at bounding box center [696, 252] width 65 height 18
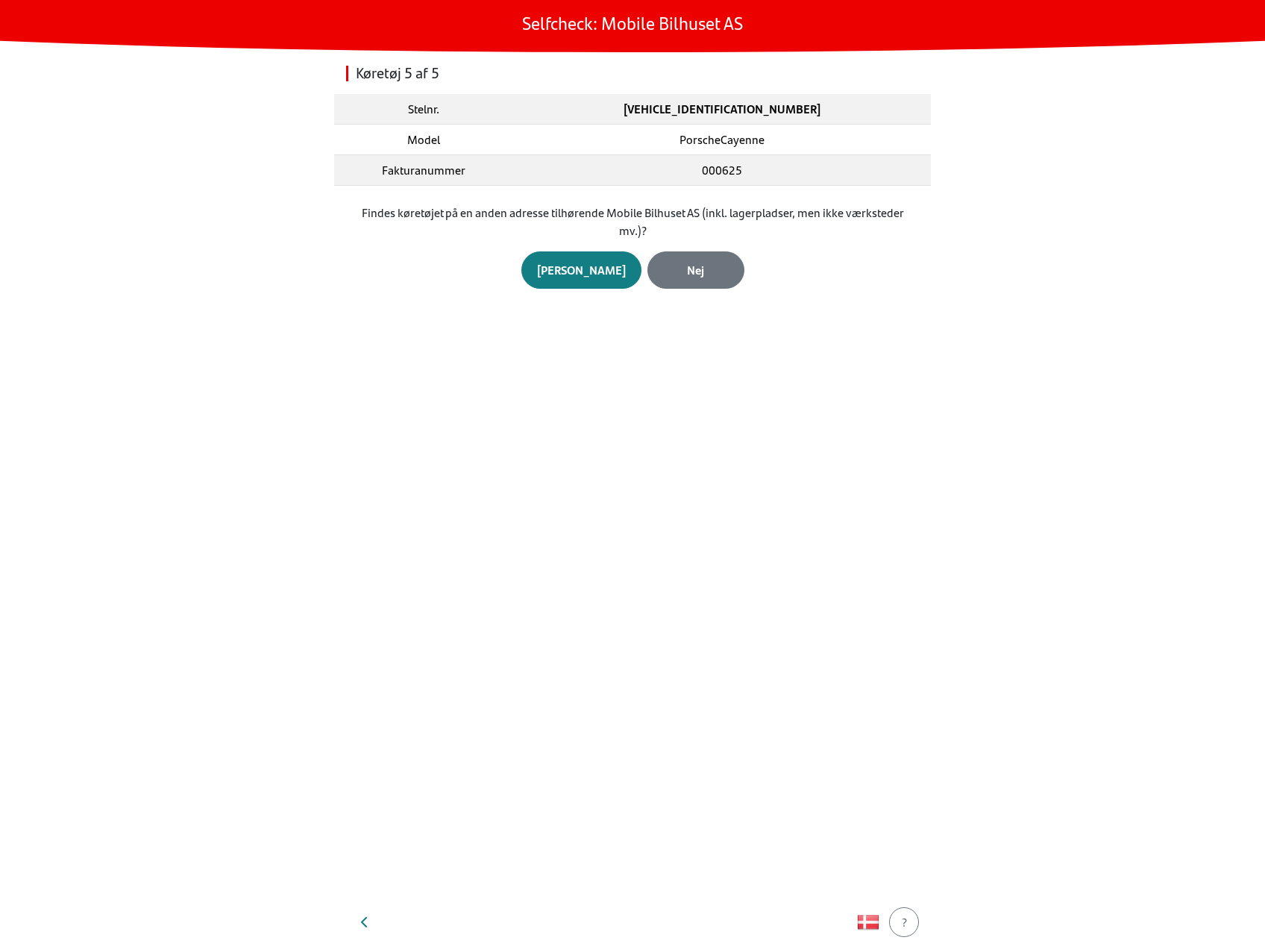
click at [687, 257] on button "Nej" at bounding box center [695, 270] width 97 height 38
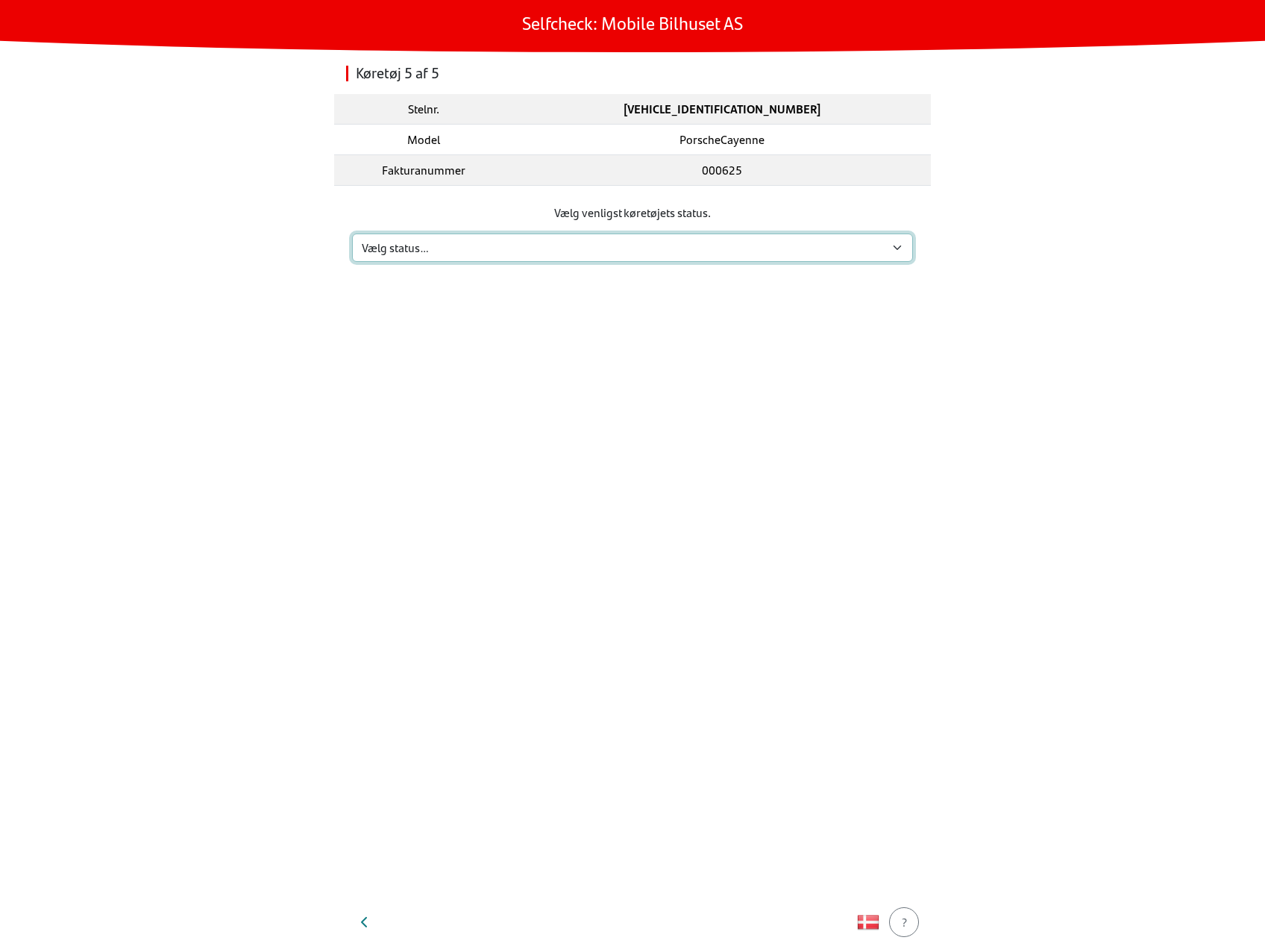
click at [685, 256] on select "Vælg status… Vedligeholdelse Solgt og leveret Ikke modtaget På prøvetur Mangler" at bounding box center [632, 246] width 561 height 28
select select "2"
click at [352, 233] on select "Vælg status… Vedligeholdelse Solgt og leveret Ikke modtaget På prøvetur Mangler" at bounding box center [632, 246] width 561 height 28
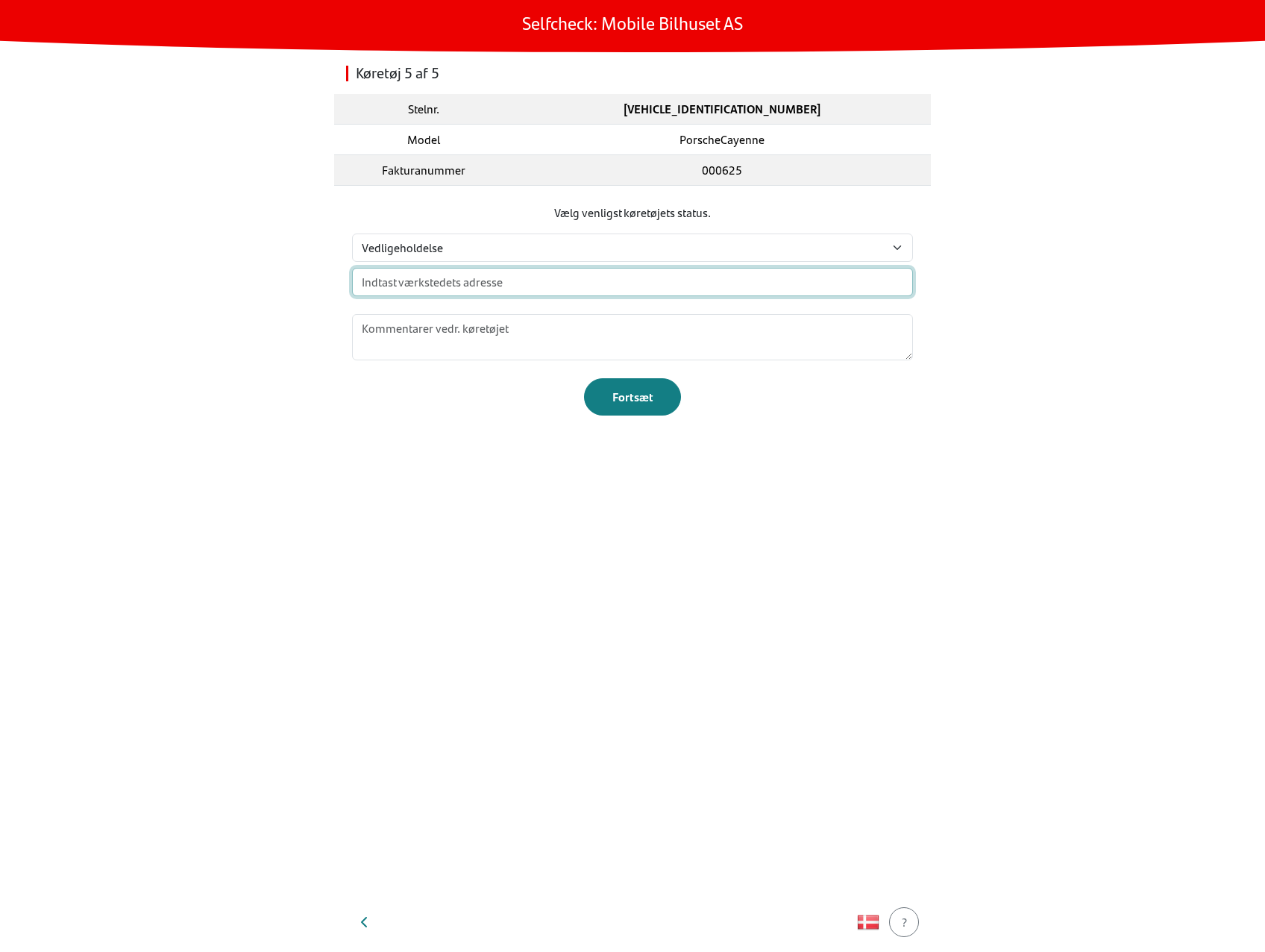
click at [679, 281] on input "text" at bounding box center [632, 281] width 561 height 28
type input "e"
type input "test"
click at [877, 702] on div "Køretøj 5 af 5 Stelnr. [VEHICLE_IDENTIFICATION_NUMBER] Model PorscheCayenne Fak…" at bounding box center [632, 472] width 597 height 839
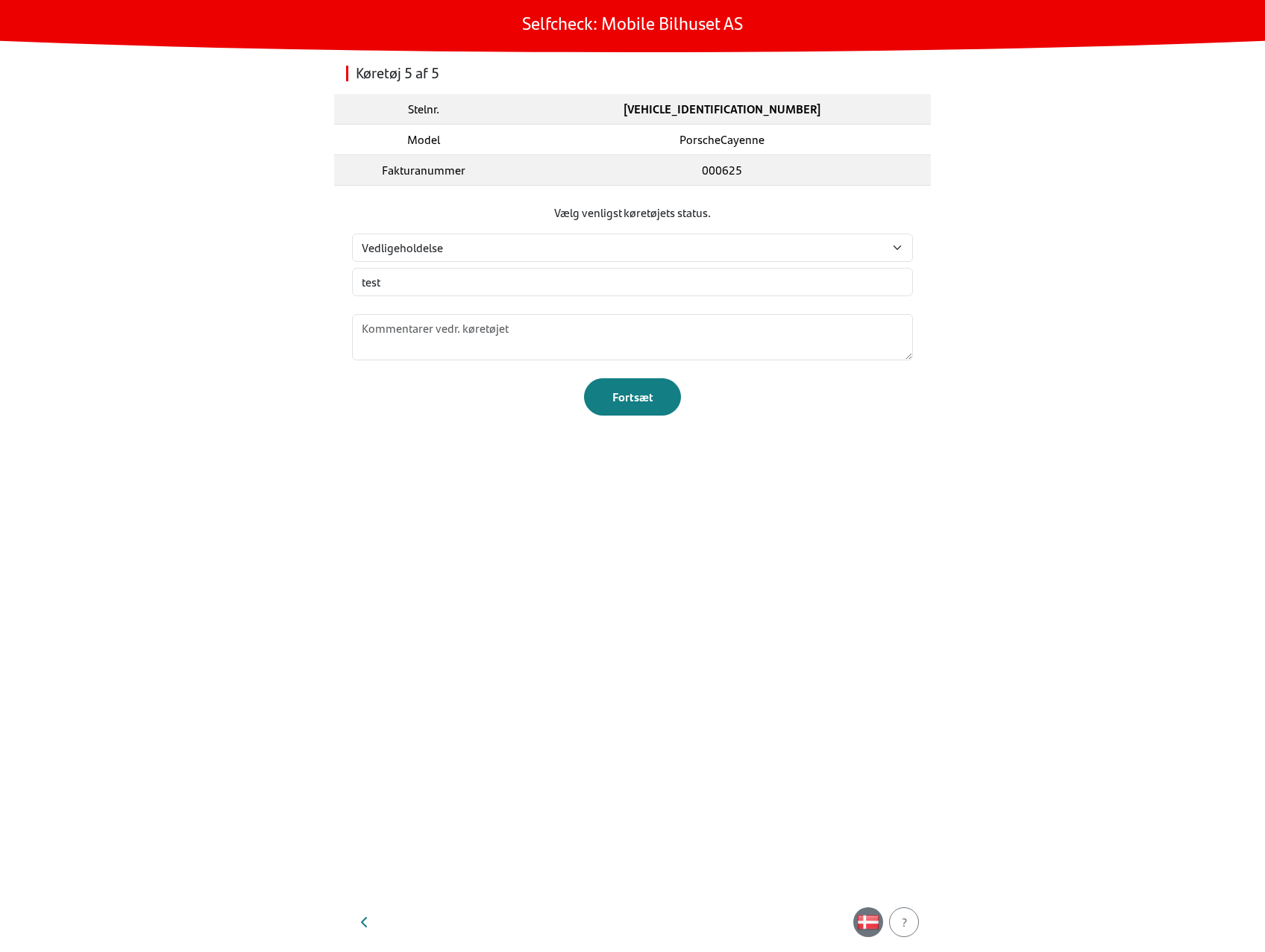
click at [865, 917] on img "button" at bounding box center [867, 921] width 22 height 22
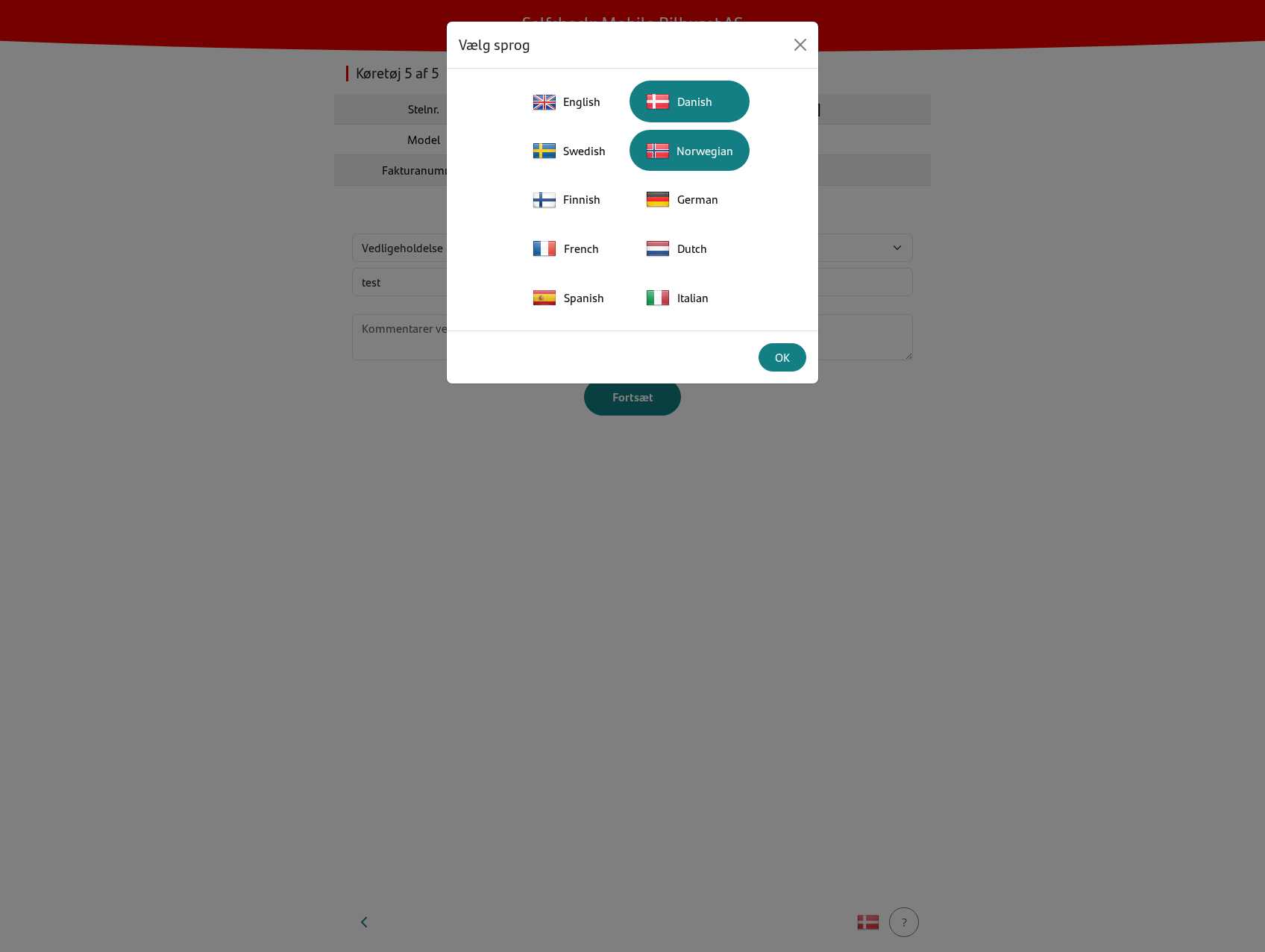
click at [676, 151] on div "Norwegian" at bounding box center [689, 149] width 102 height 32
click at [578, 205] on div "Finnish" at bounding box center [568, 199] width 88 height 32
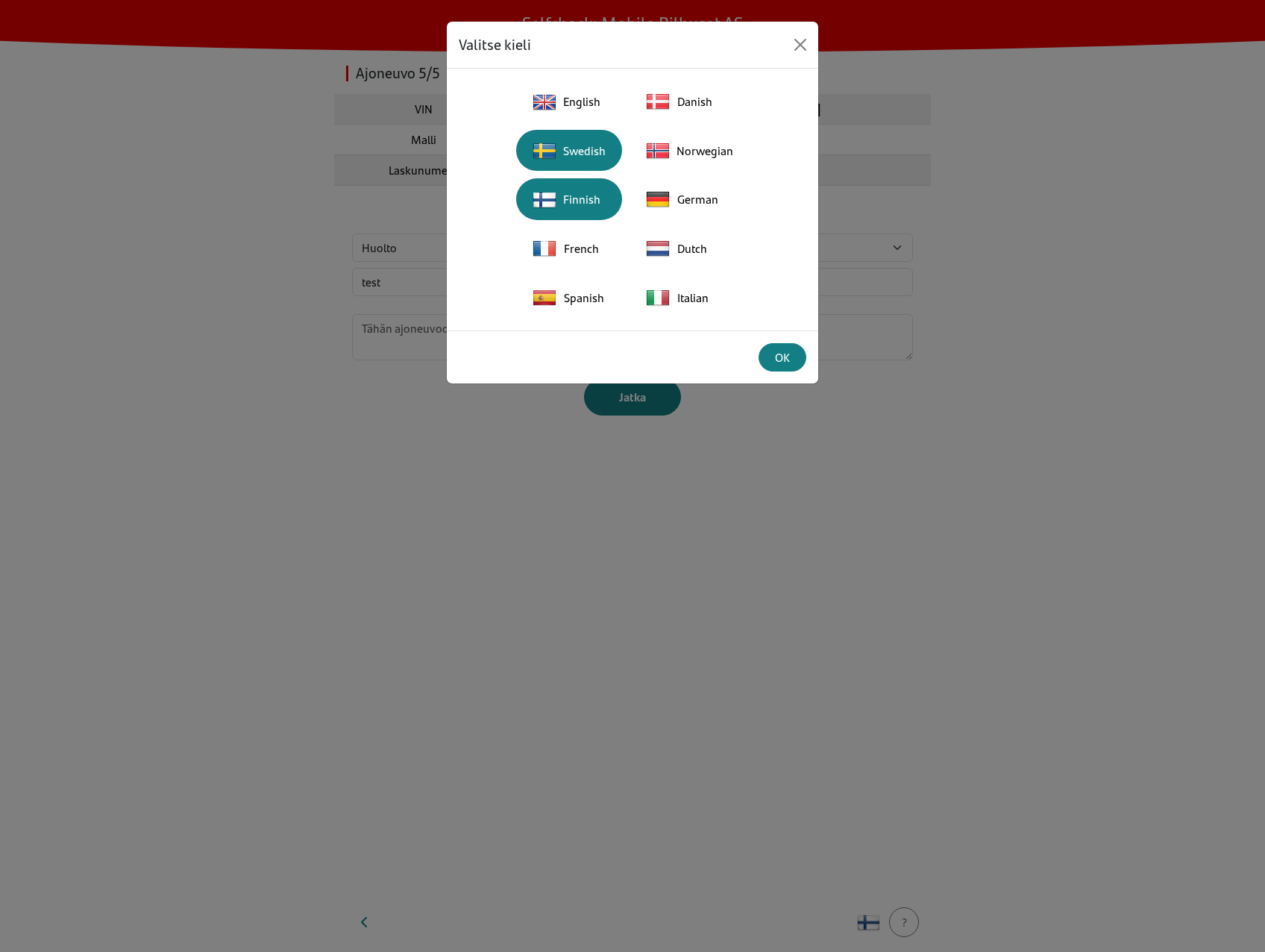
click at [581, 167] on button "Swedish" at bounding box center [569, 150] width 106 height 41
click at [576, 305] on div "Spanish" at bounding box center [568, 297] width 88 height 33
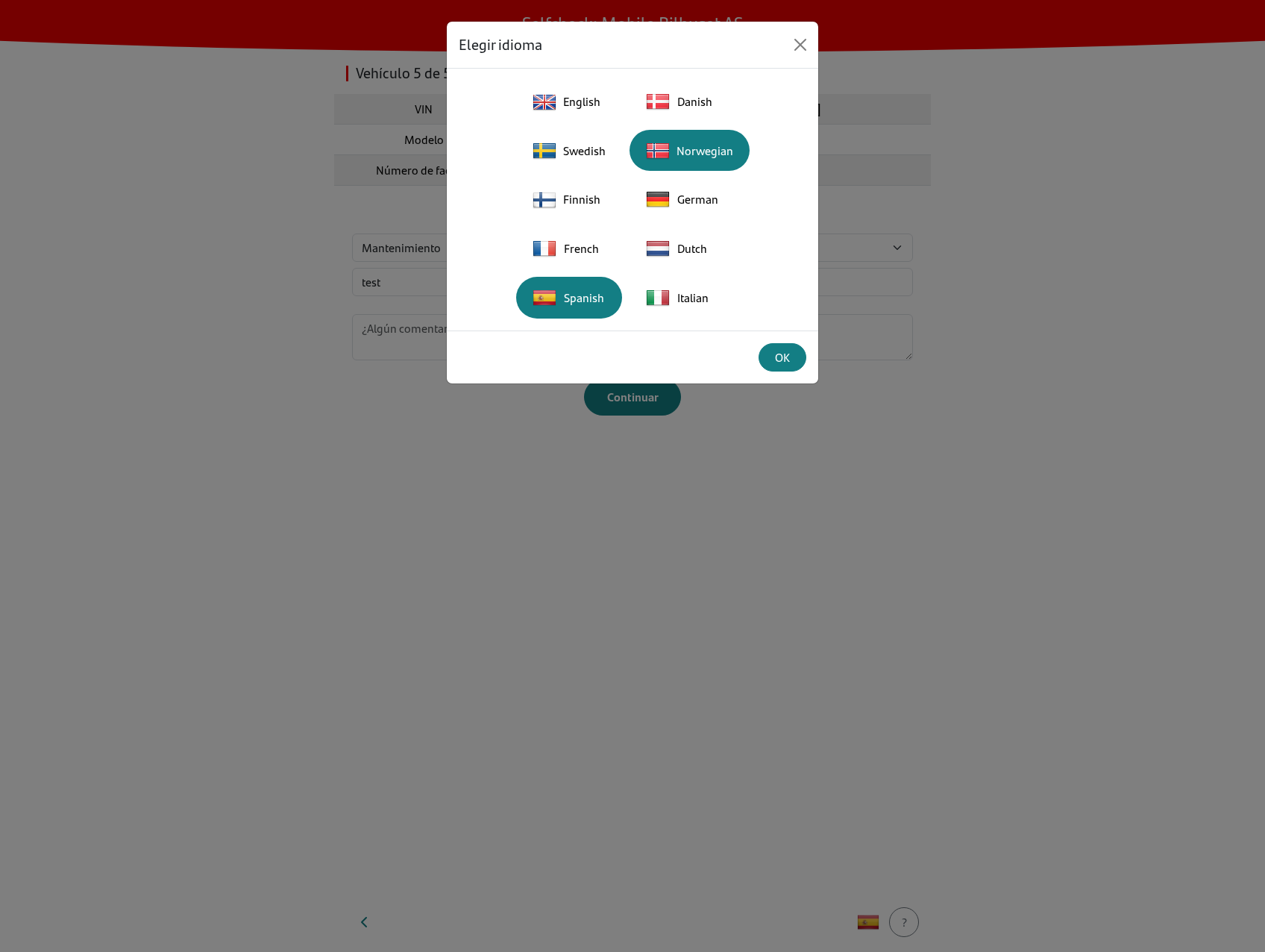
click at [714, 130] on button "Norwegian" at bounding box center [689, 150] width 120 height 41
click at [707, 108] on div "Danish" at bounding box center [689, 101] width 102 height 33
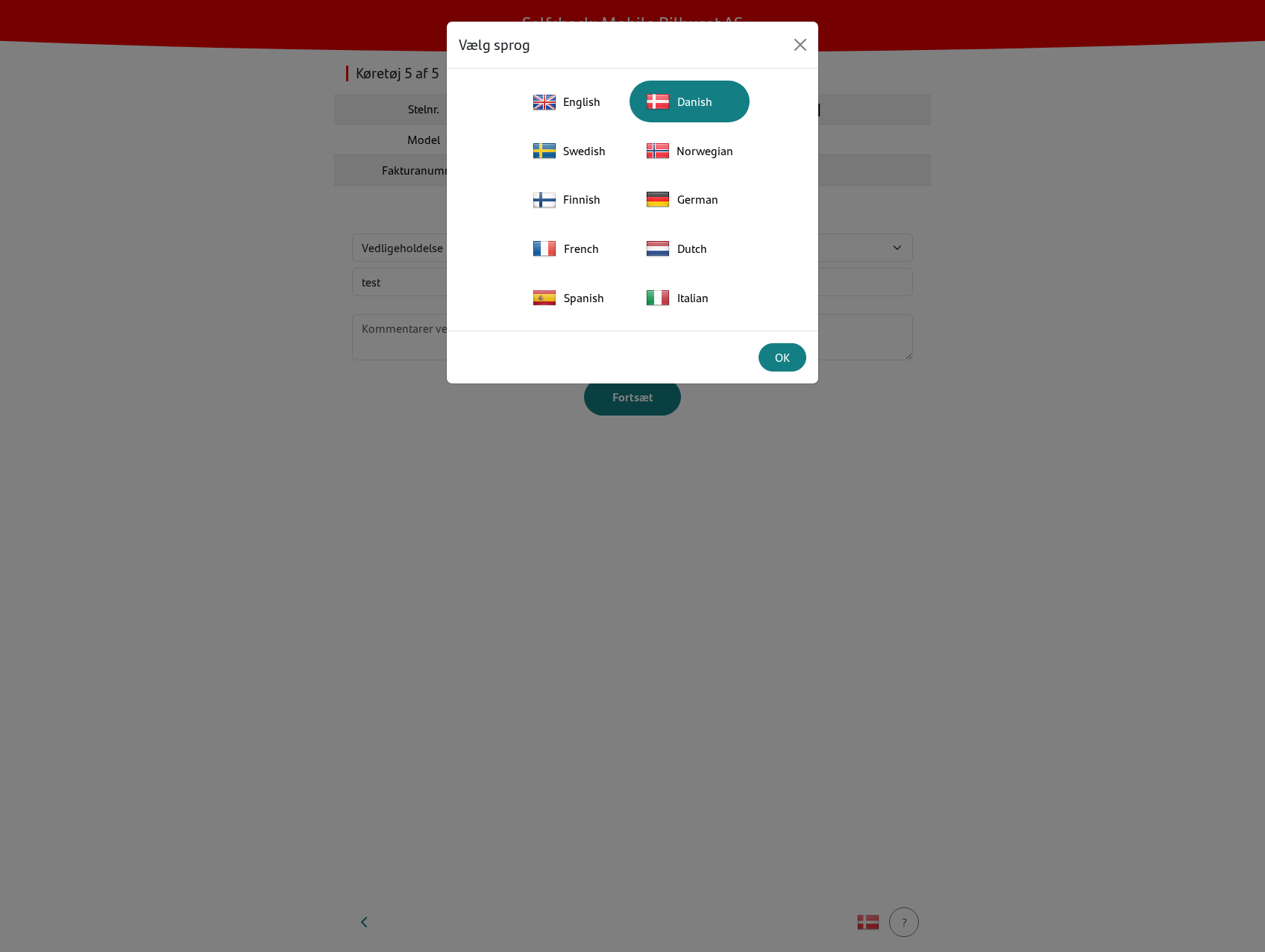
click at [669, 124] on div "English Danish Swedish Norwegian Finnish German French Dutch Spanish Italian" at bounding box center [632, 199] width 348 height 238
click at [607, 104] on div "English" at bounding box center [568, 101] width 88 height 32
click at [776, 363] on div "OK" at bounding box center [782, 357] width 28 height 18
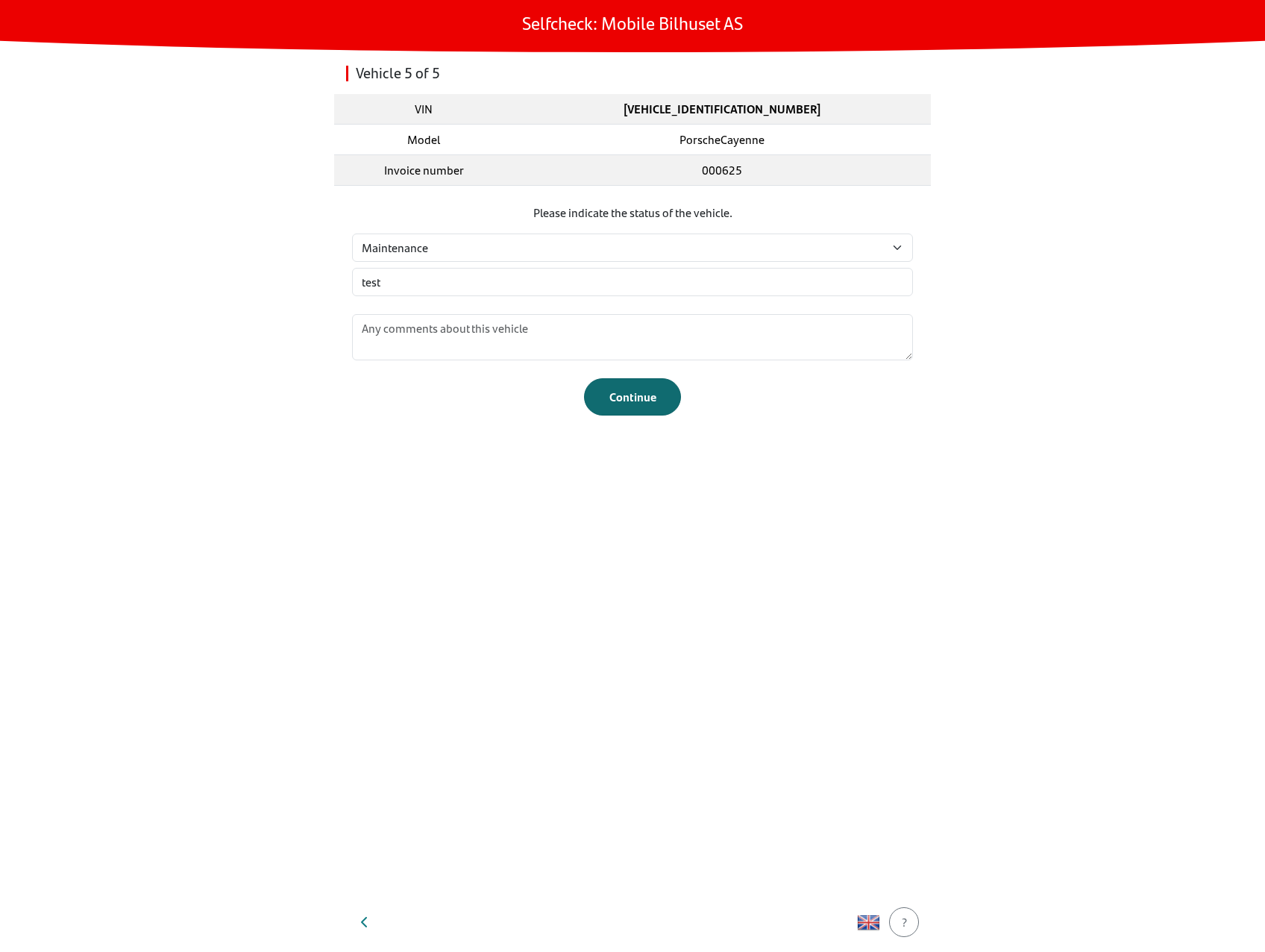
click at [648, 399] on div "Continue" at bounding box center [632, 397] width 65 height 18
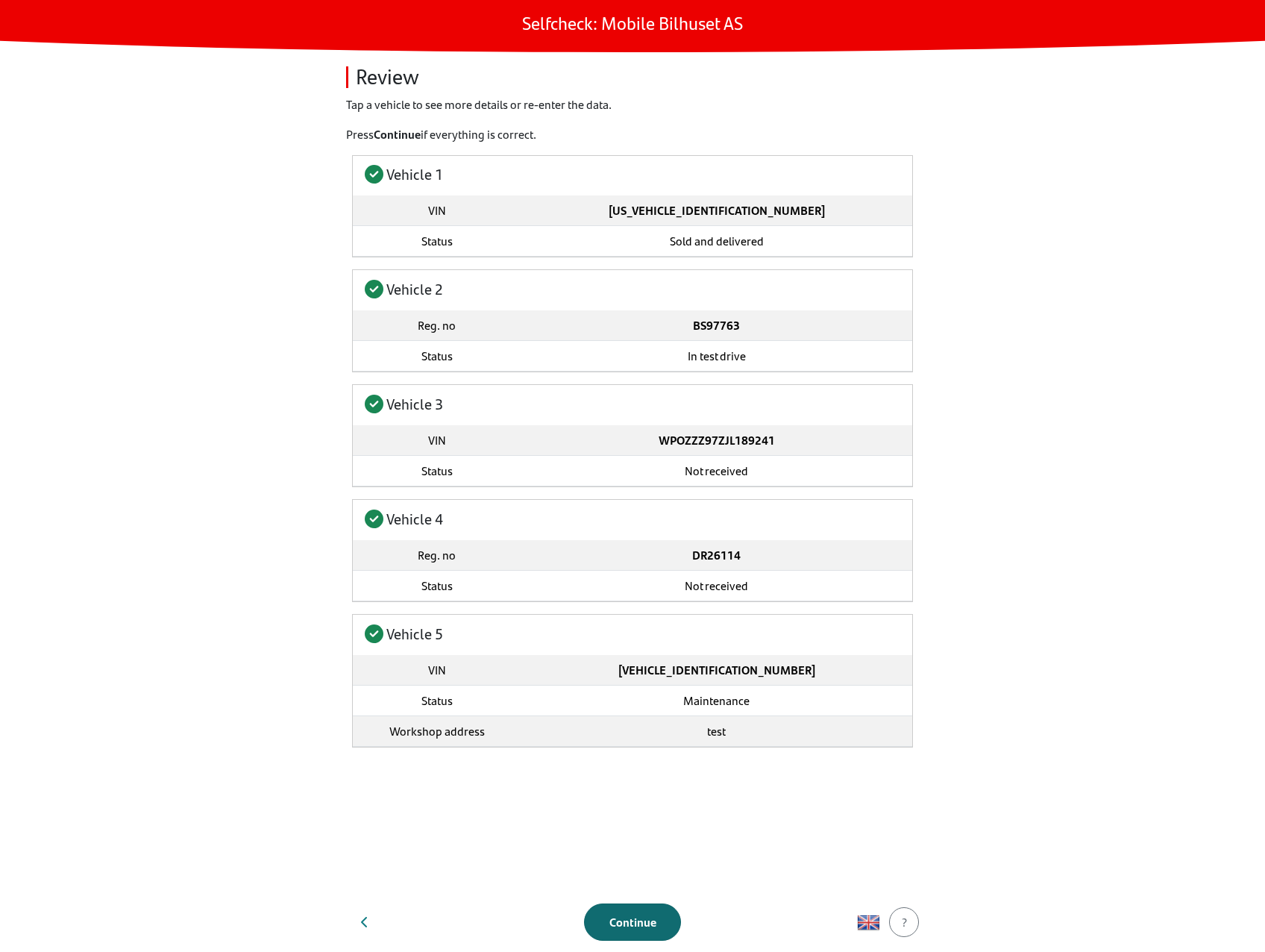
click at [639, 919] on div "Continue" at bounding box center [632, 921] width 65 height 18
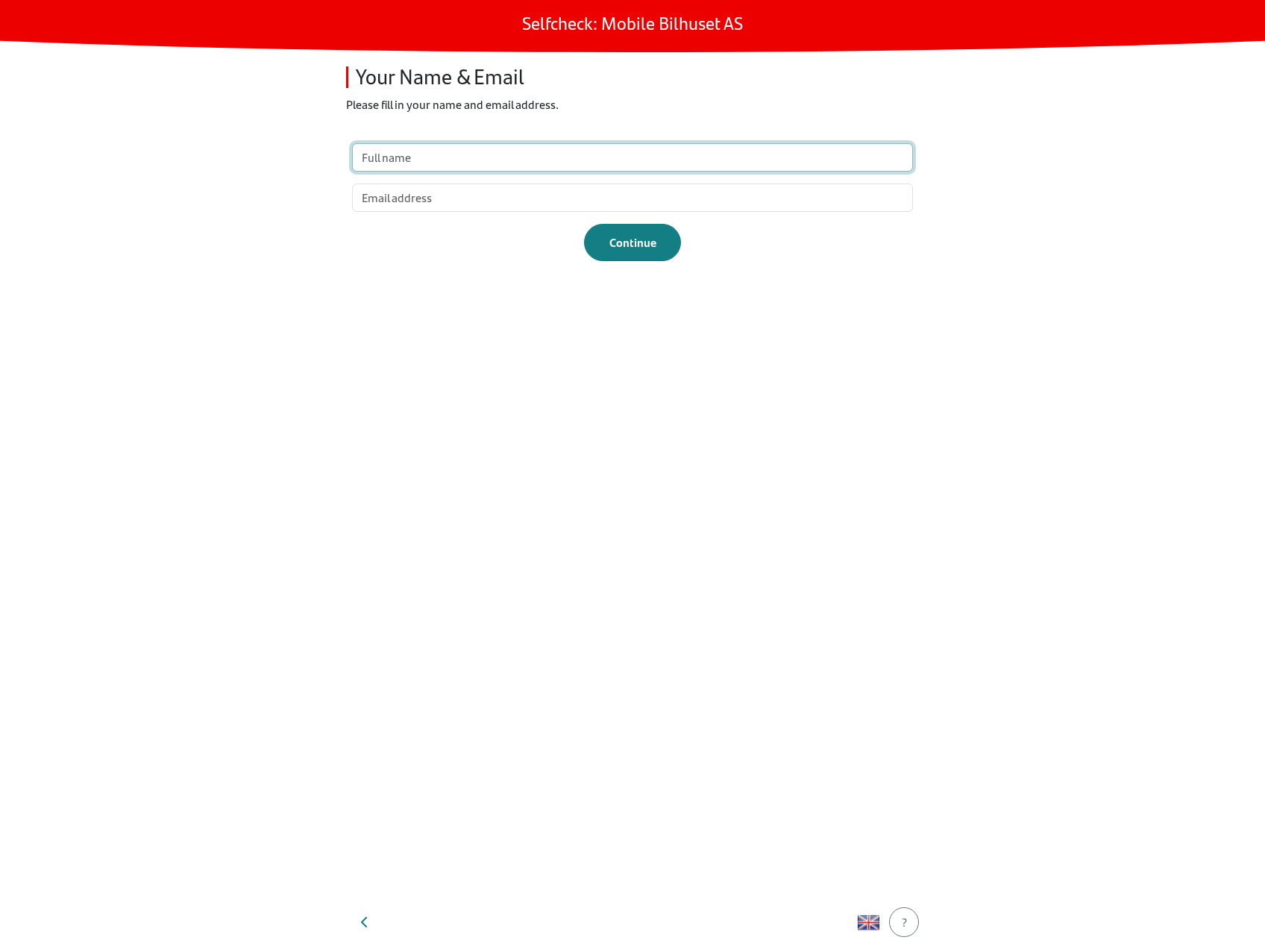
click at [520, 168] on input "text" at bounding box center [632, 157] width 561 height 28
type input "test"
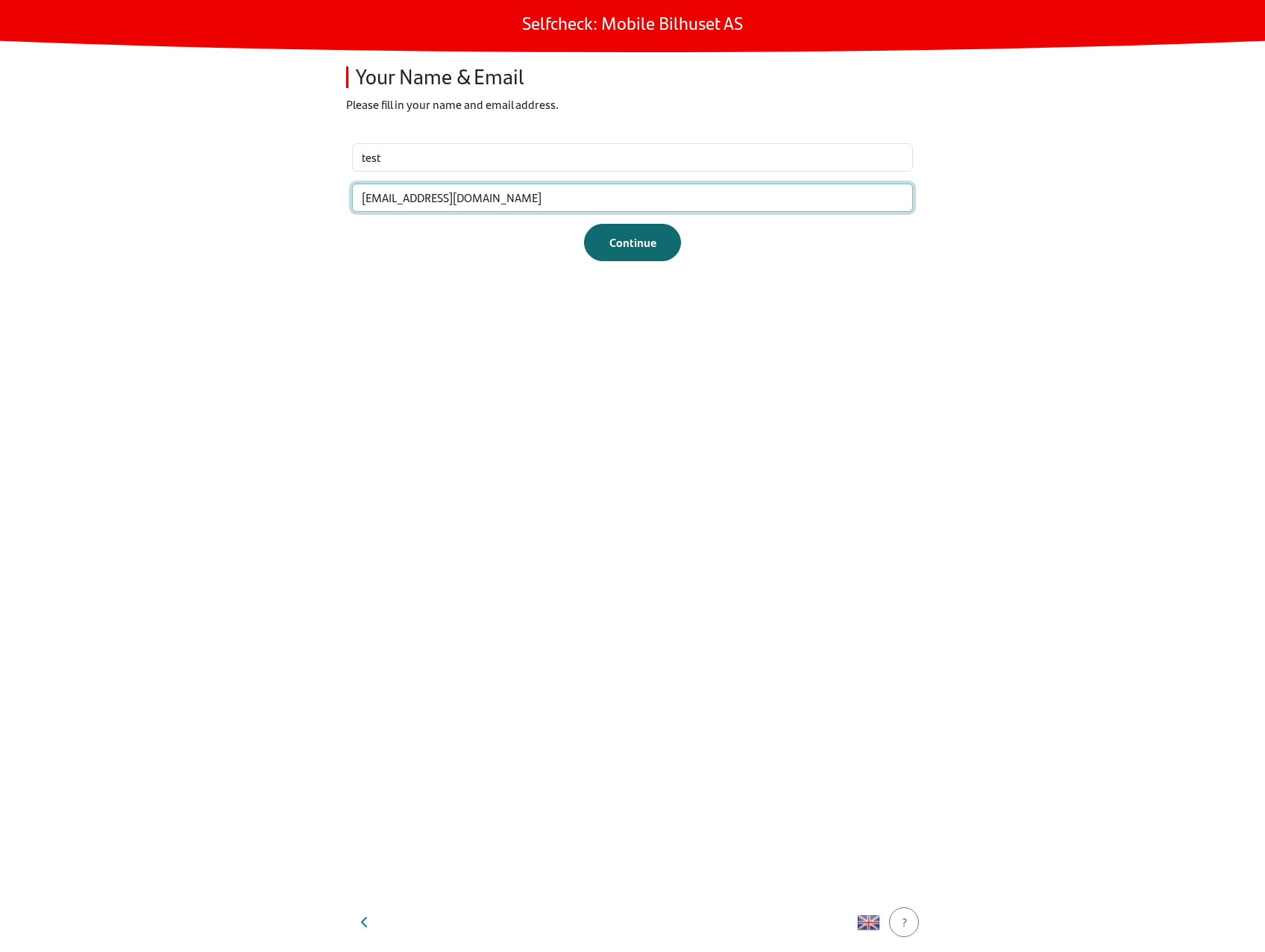
type input "[EMAIL_ADDRESS][DOMAIN_NAME]"
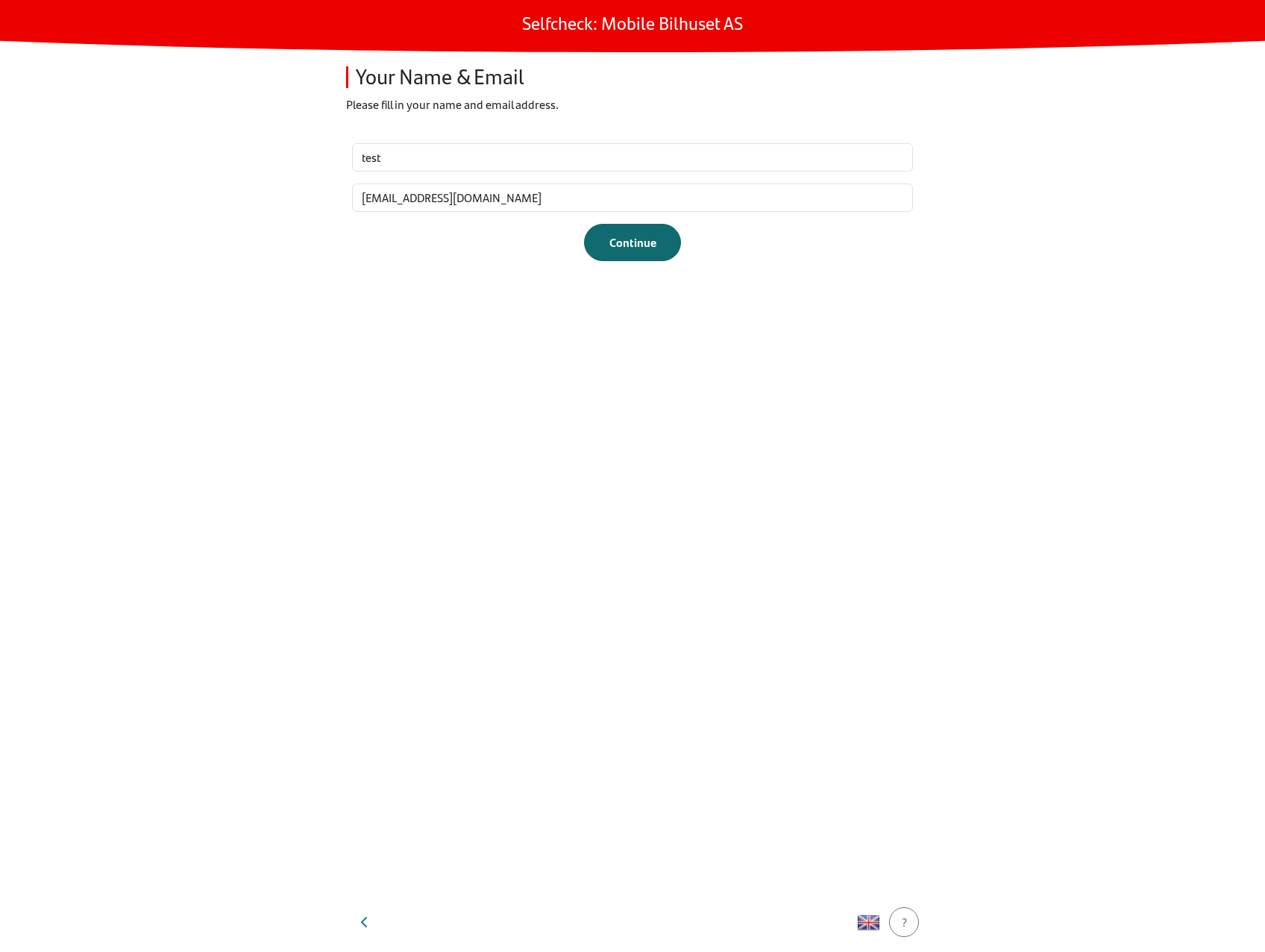
click at [660, 243] on div "Continue" at bounding box center [632, 242] width 65 height 18
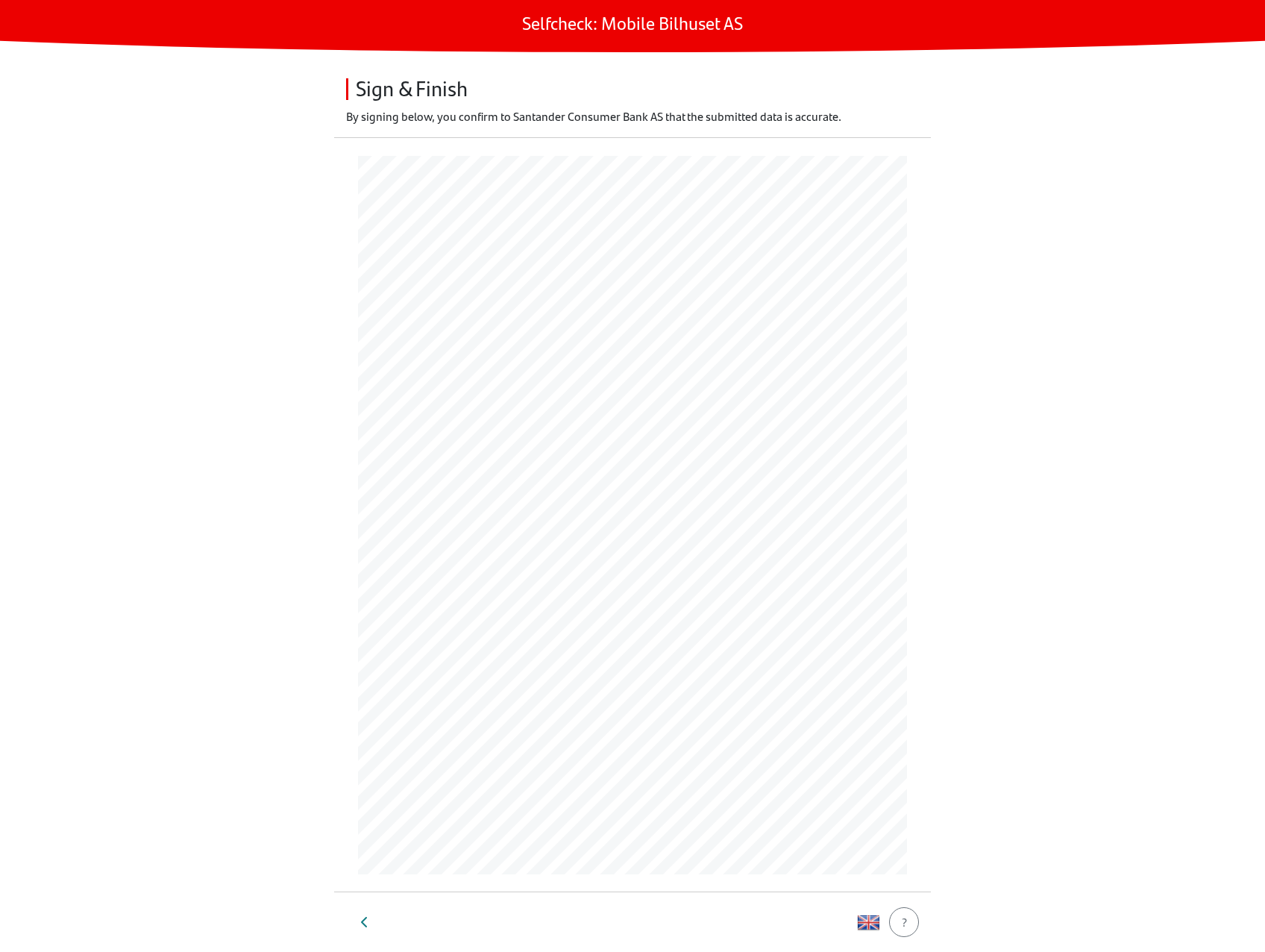
click at [223, 553] on main "Selfcheck: Mobile Bilhuset AS Sign & Finish By signing below, you confirm to Sa…" at bounding box center [632, 476] width 1265 height 952
click at [614, 922] on div "Finish Selfcheck" at bounding box center [632, 921] width 83 height 18
